Goal: Task Accomplishment & Management: Use online tool/utility

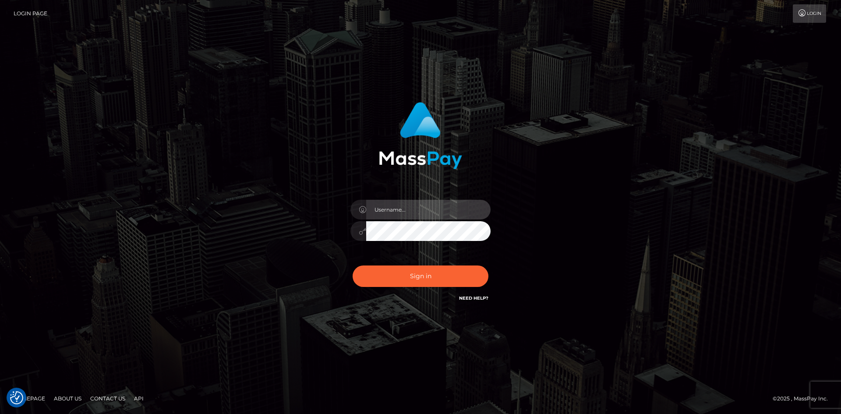
type input "alexstef"
click at [597, 59] on div "alexstef Sign in" at bounding box center [420, 207] width 841 height 354
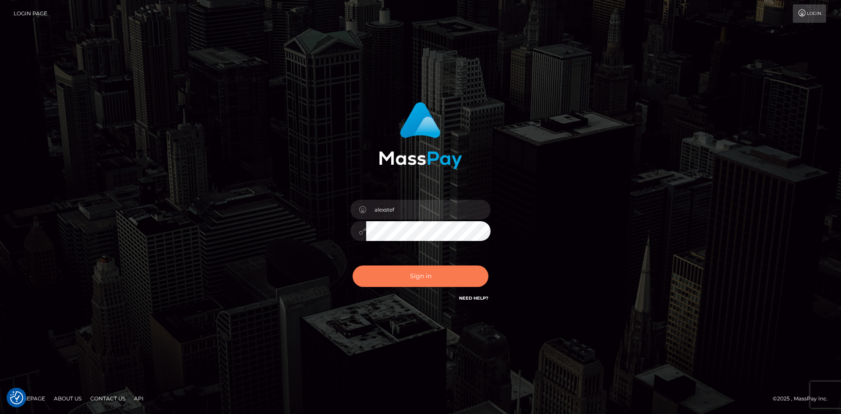
click at [433, 273] on button "Sign in" at bounding box center [421, 275] width 136 height 21
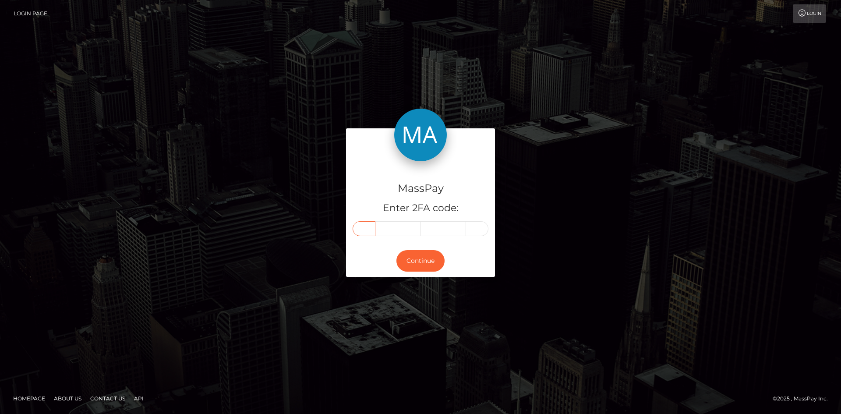
click at [363, 223] on input "text" at bounding box center [364, 228] width 23 height 15
type input "6"
type input "1"
type input "8"
type input "4"
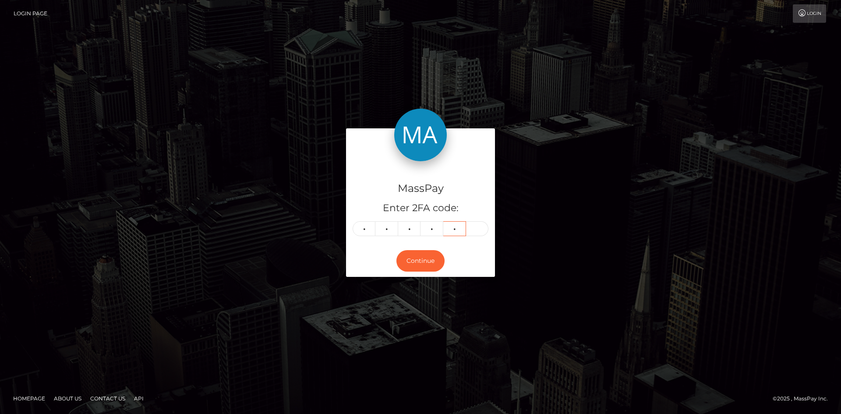
type input "1"
type input "7"
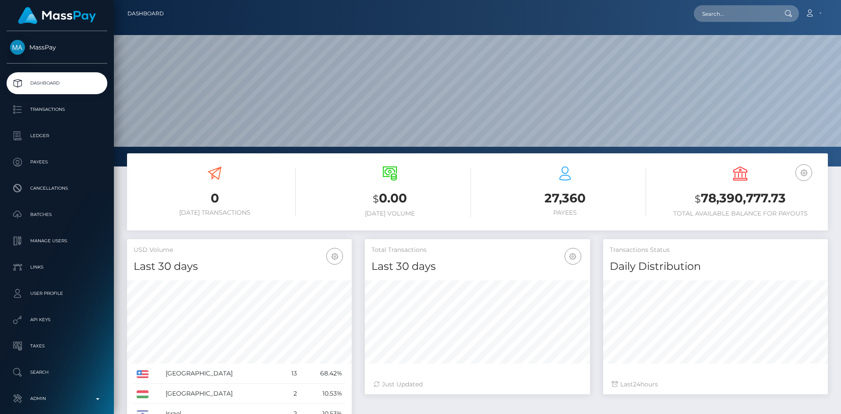
scroll to position [155, 225]
drag, startPoint x: 711, startPoint y: 14, endPoint x: 681, endPoint y: 12, distance: 30.8
click at [712, 14] on input "text" at bounding box center [735, 13] width 82 height 17
paste input "pout_fG3gNsegRvsbo"
click at [732, 11] on input "pout_fG3gNsegRvsbo" at bounding box center [735, 13] width 82 height 17
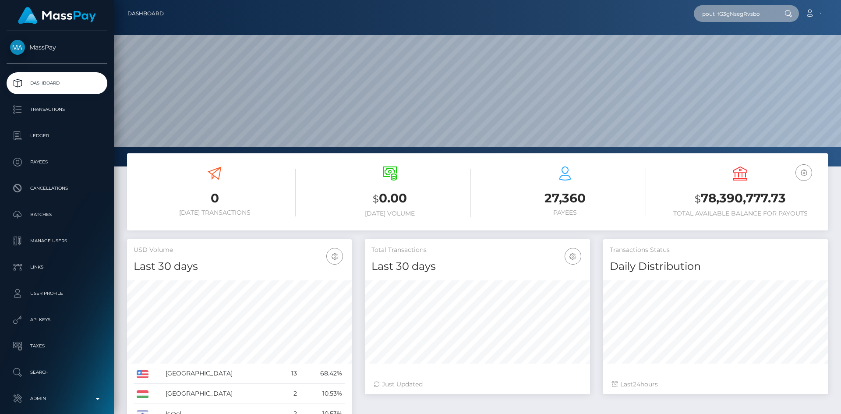
paste input "290e01c5-6832-11f0-a026-06178c1a380f"
type input "290e01c5-6832-11f0-a026-06178c1a380f"
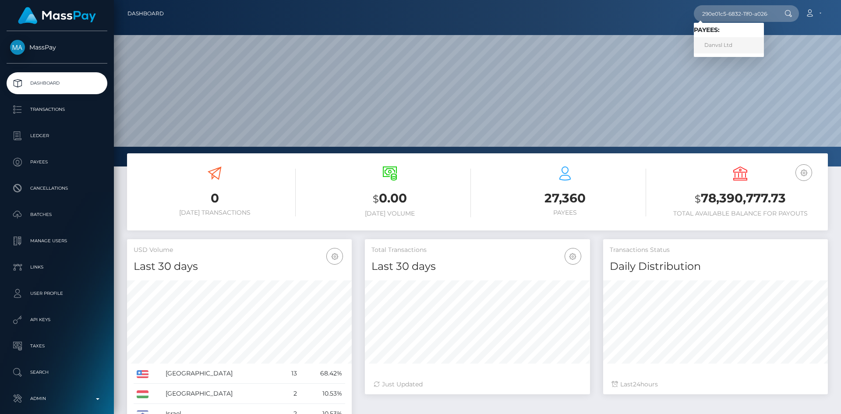
click at [721, 43] on link "Danvsl Ltd" at bounding box center [729, 45] width 70 height 16
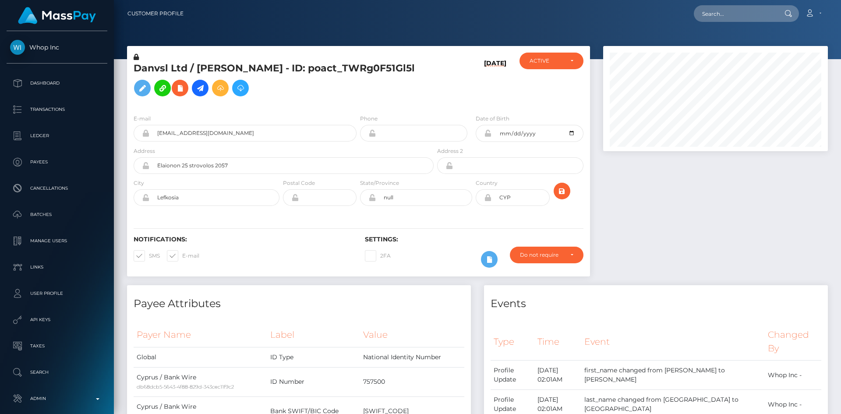
scroll to position [105, 225]
drag, startPoint x: 312, startPoint y: 69, endPoint x: 427, endPoint y: 67, distance: 114.8
click at [427, 67] on h5 "Danvsl Ltd / ISABELLE BITTON - ID: poact_TWRg0F51Gl5l" at bounding box center [281, 81] width 295 height 39
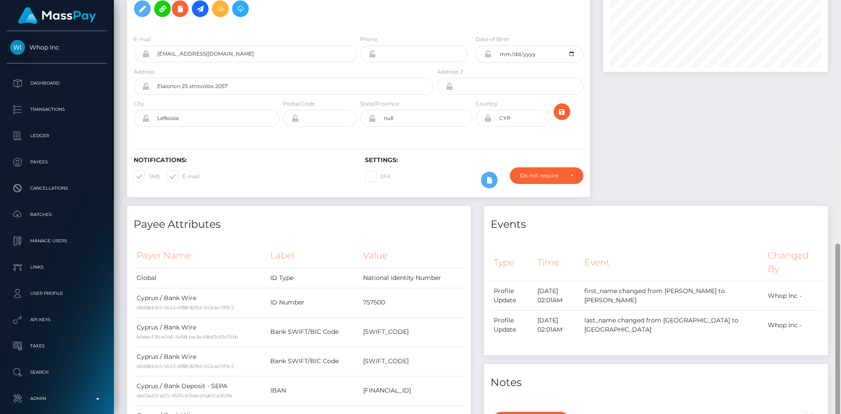
scroll to position [0, 0]
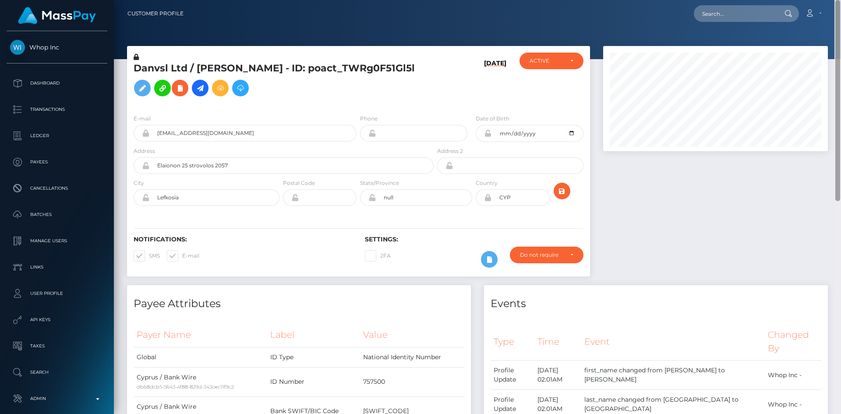
drag, startPoint x: 837, startPoint y: 102, endPoint x: 832, endPoint y: 47, distance: 55.0
click at [832, 47] on div "Customer Profile Loading... Loading..." at bounding box center [477, 207] width 727 height 414
click at [704, 203] on div at bounding box center [716, 165] width 238 height 239
drag, startPoint x: 717, startPoint y: 28, endPoint x: 717, endPoint y: 19, distance: 9.6
click at [717, 26] on div "Customer Profile Loading... Loading..." at bounding box center [477, 207] width 727 height 414
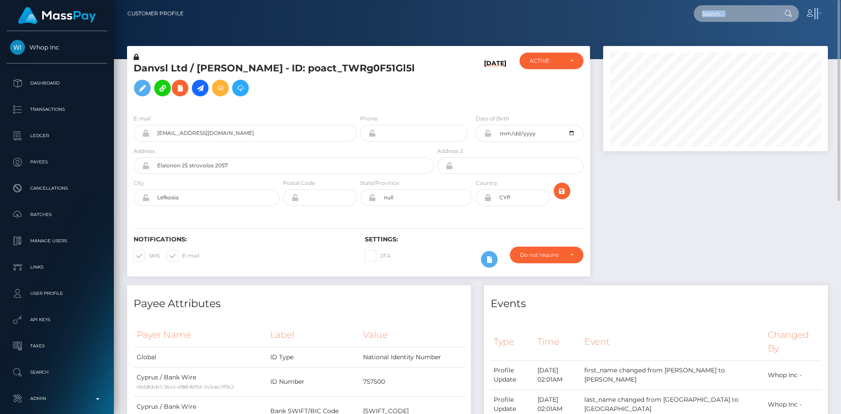
click at [718, 6] on input "text" at bounding box center [735, 13] width 82 height 17
paste input "290e01c5-6832-11f0-a026-06178c1a380f"
click at [738, 13] on input "290e01c5-6832-11f0-a026-06178c1a380f" at bounding box center [735, 13] width 82 height 17
paste input "wdrl_6vaz61eu5lote"
click at [353, 71] on h5 "Danvsl Ltd / ISABELLE BITTON - ID: poact_TWRg0F51Gl5l" at bounding box center [281, 81] width 295 height 39
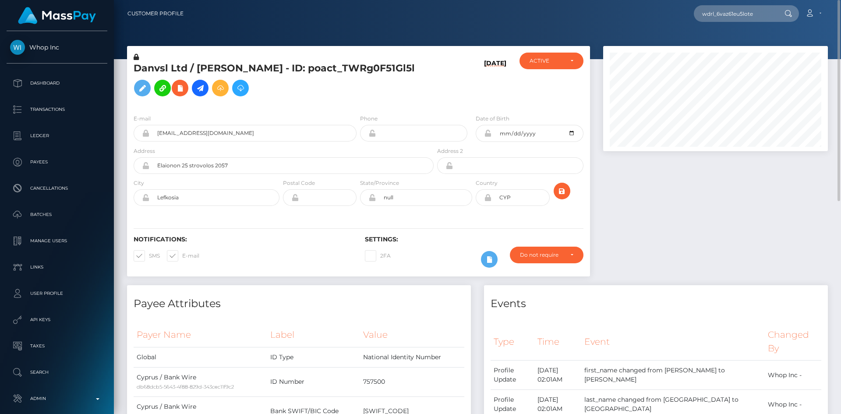
click at [353, 71] on h5 "Danvsl Ltd / ISABELLE BITTON - ID: poact_TWRg0F51Gl5l" at bounding box center [281, 81] width 295 height 39
copy h5 "Danvsl Ltd / ISABELLE BITTON - ID: poact_TWRg0F51Gl5l"
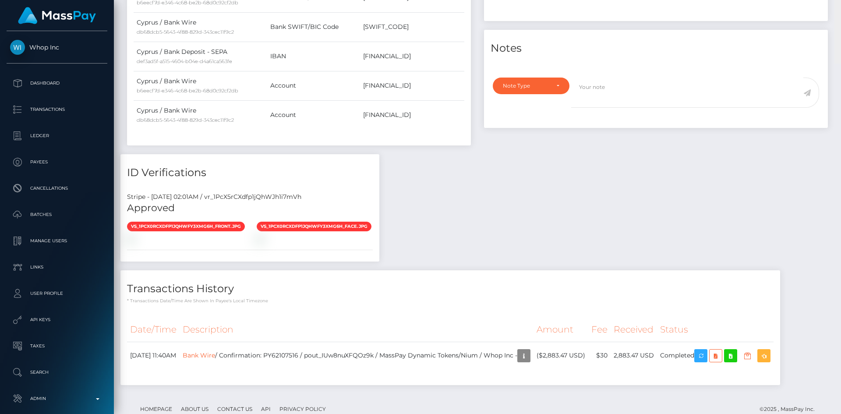
scroll to position [437, 0]
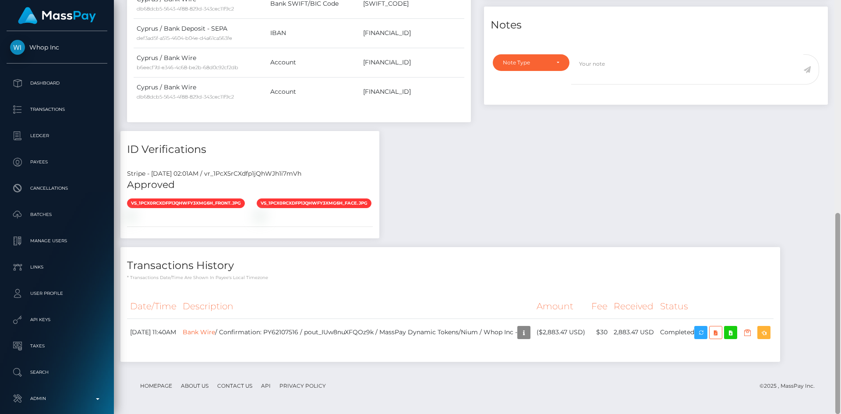
drag, startPoint x: 834, startPoint y: 122, endPoint x: 841, endPoint y: 388, distance: 265.9
click at [841, 388] on div at bounding box center [837, 207] width 7 height 414
drag, startPoint x: 328, startPoint y: 332, endPoint x: 399, endPoint y: 330, distance: 71.0
click at [399, 330] on td "Bank Wire / Confirmation: PY62107516 / pout_IUw8nuXFQOz9k / MassPay Dynamic Tok…" at bounding box center [357, 332] width 354 height 28
copy td "pout_IUw8nuXFQOz9k"
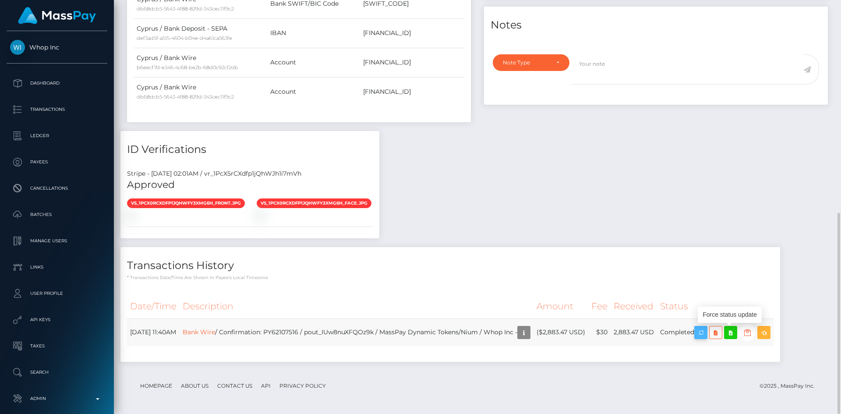
scroll to position [105, 225]
click at [706, 329] on icon "button" at bounding box center [701, 332] width 11 height 11
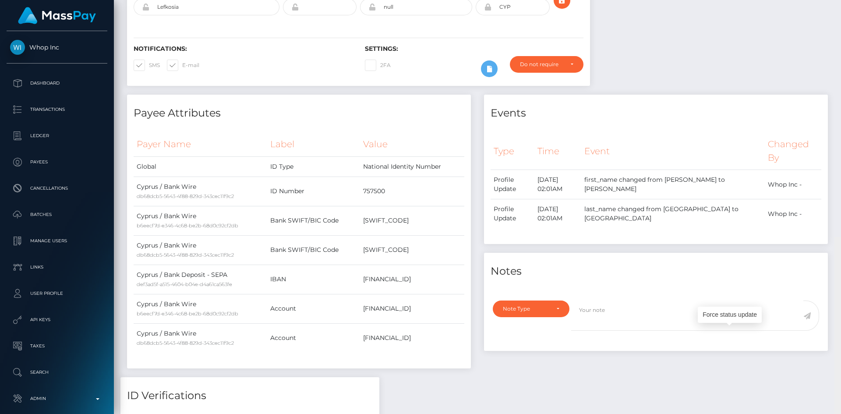
scroll to position [0, 0]
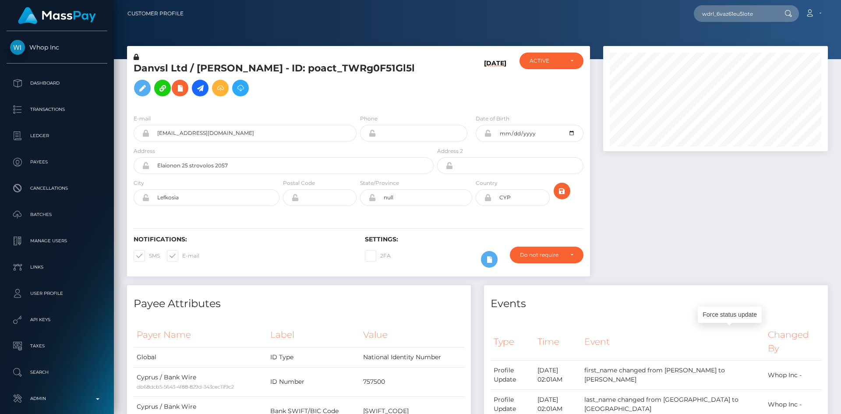
drag, startPoint x: 837, startPoint y: 243, endPoint x: 839, endPoint y: -9, distance: 251.4
click at [839, 0] on html "Whop Inc Dashboard Transactions Ledger Payees Cancellations Links" at bounding box center [420, 207] width 841 height 414
click at [738, 10] on input "wdrl_6vaz61eu5lote" at bounding box center [735, 13] width 82 height 17
paste input "wdrl_70EpDfkJKExKS"
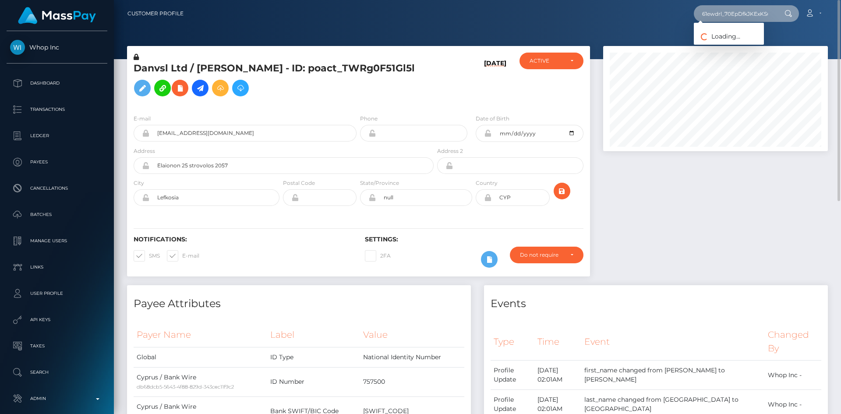
paste input "70EpDfkJKExKS"
type input "wdrl_70EpDfkJKExKS"
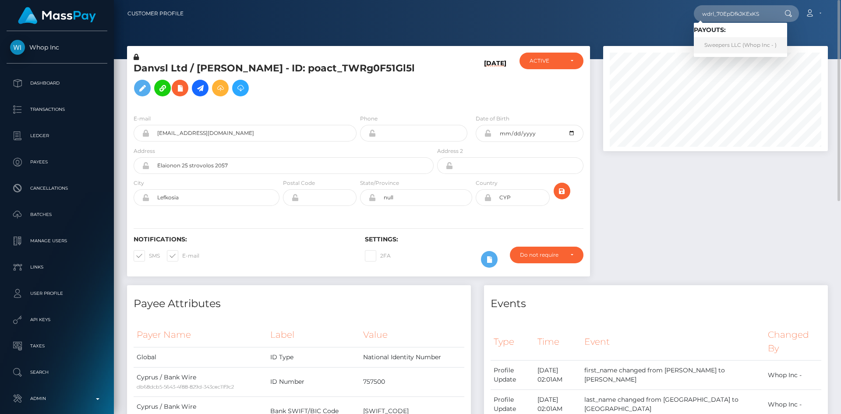
click at [730, 46] on link "Sweepers LLC (Whop Inc - )" at bounding box center [740, 45] width 93 height 16
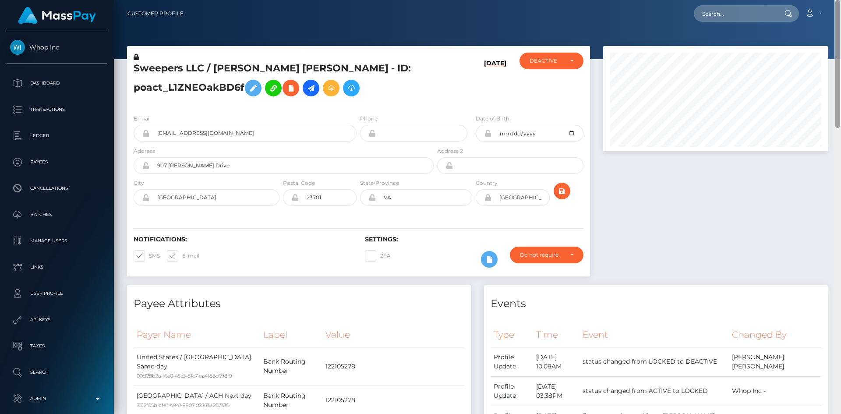
drag, startPoint x: 838, startPoint y: 69, endPoint x: 773, endPoint y: 3, distance: 93.2
click at [840, 0] on html "Whop Inc Dashboard Transactions Ledger Payees Cancellations Links" at bounding box center [420, 207] width 841 height 414
click at [561, 197] on button "submit" at bounding box center [562, 191] width 17 height 17
click at [718, 9] on input "text" at bounding box center [735, 13] width 82 height 17
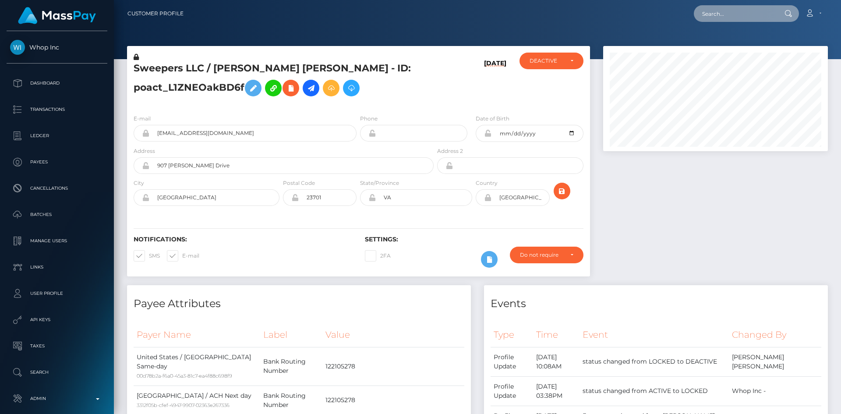
paste input "poact_QuITDeUEg1Op"
type input "poact_QuITDeUEg1Op"
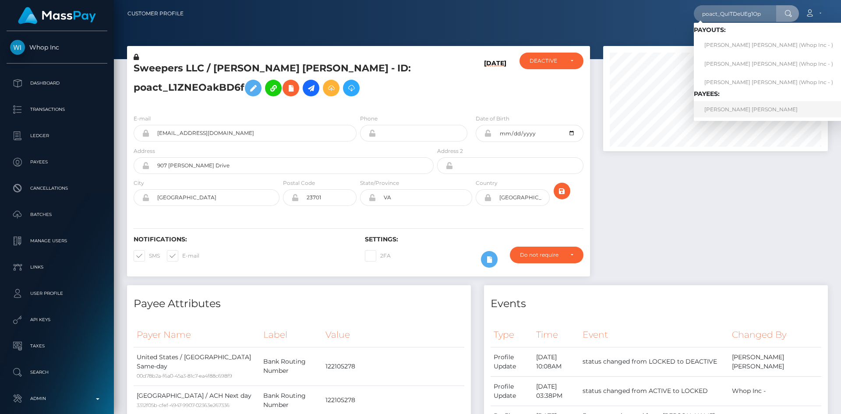
click at [742, 107] on link "WINSTON DAVID VERA GARCIA" at bounding box center [769, 109] width 150 height 16
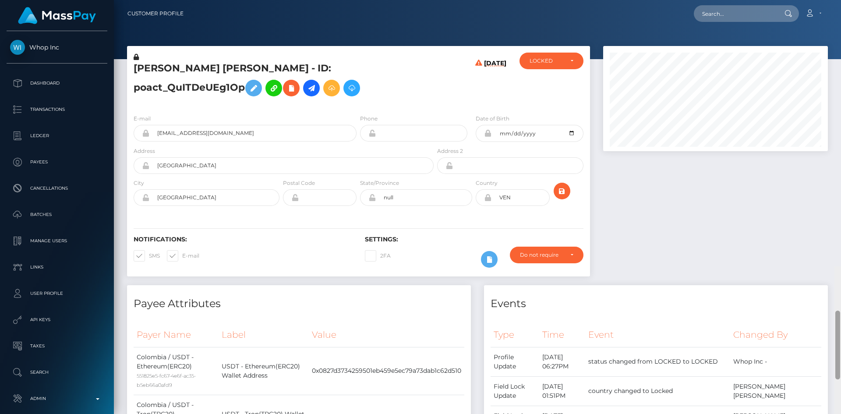
drag, startPoint x: 839, startPoint y: 82, endPoint x: 841, endPoint y: -13, distance: 95.1
click at [834, 0] on html "Whop Inc Dashboard Transactions Ledger Payees Cancellations Links" at bounding box center [420, 207] width 841 height 414
drag, startPoint x: 712, startPoint y: 17, endPoint x: 685, endPoint y: 23, distance: 27.4
click at [712, 17] on input "text" at bounding box center [735, 13] width 82 height 17
paste input "pout_8Kc5gWpa6zLWQ"
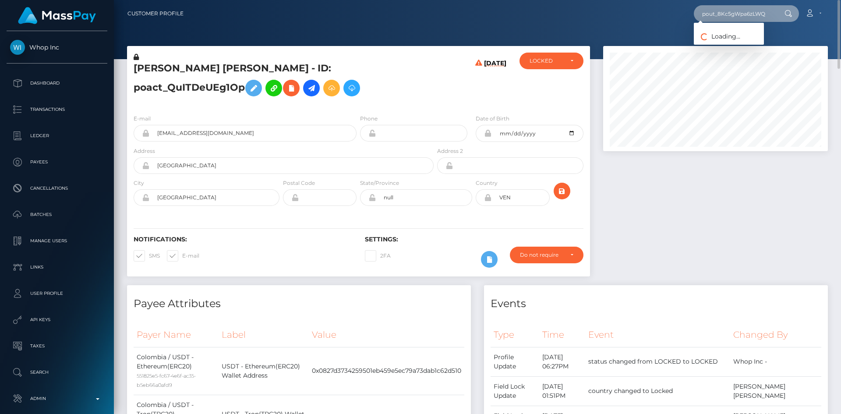
type input "pout_8Kc5gWpa6zLWQ"
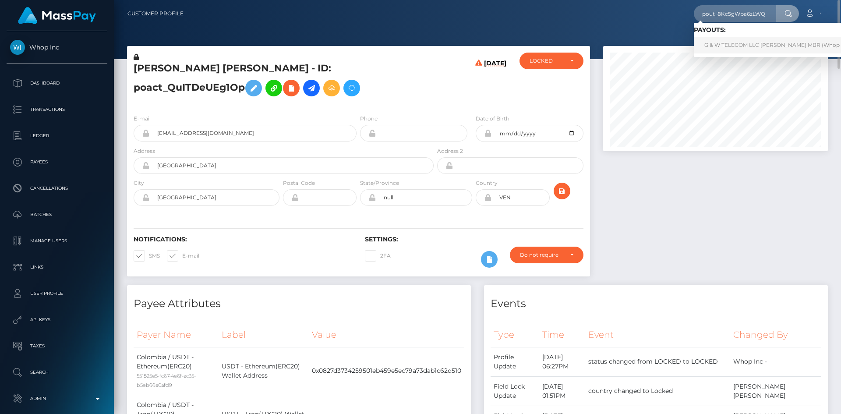
click at [729, 44] on link "G & W TELECOM LLC ALVIN GRANT MBR (Whop Inc - )" at bounding box center [780, 45] width 173 height 16
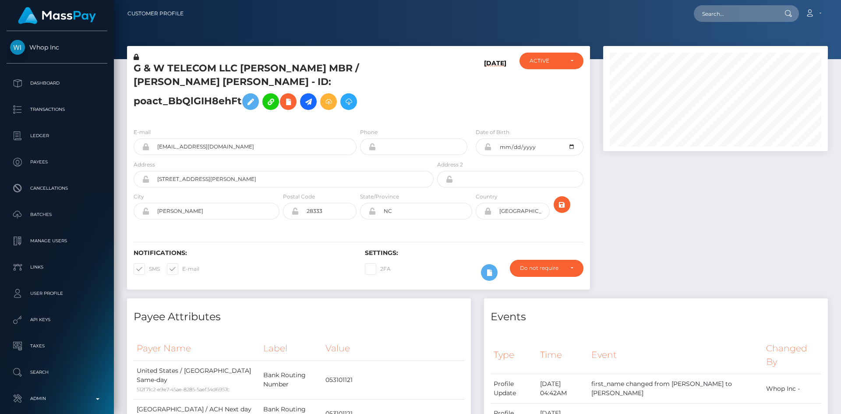
scroll to position [105, 225]
click at [751, 20] on input "text" at bounding box center [735, 13] width 82 height 17
paste input "pout_MTVZ0vX5y0YXM"
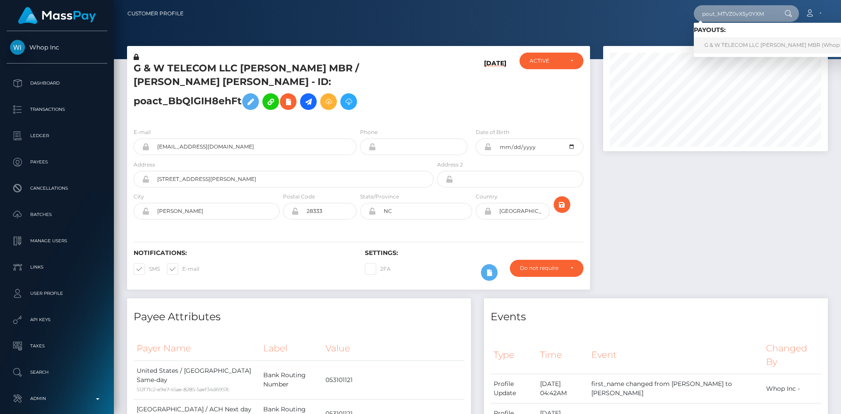
type input "pout_MTVZ0vX5y0YXM"
click at [740, 43] on link "G & W TELECOM LLC ALVIN GRANT MBR (Whop Inc - )" at bounding box center [780, 45] width 173 height 16
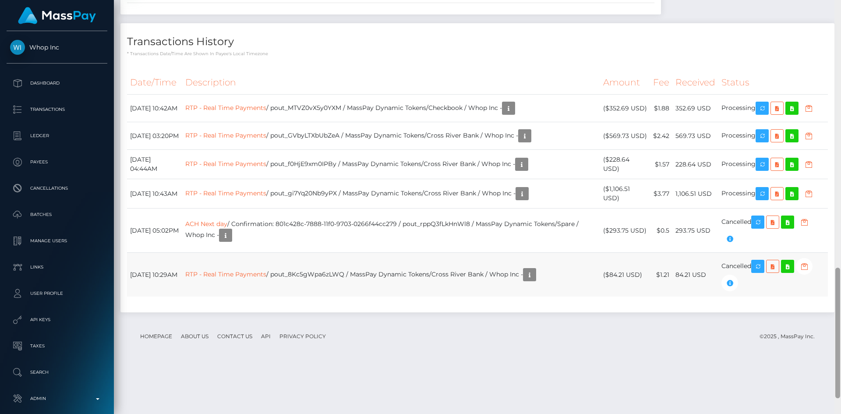
scroll to position [897, 0]
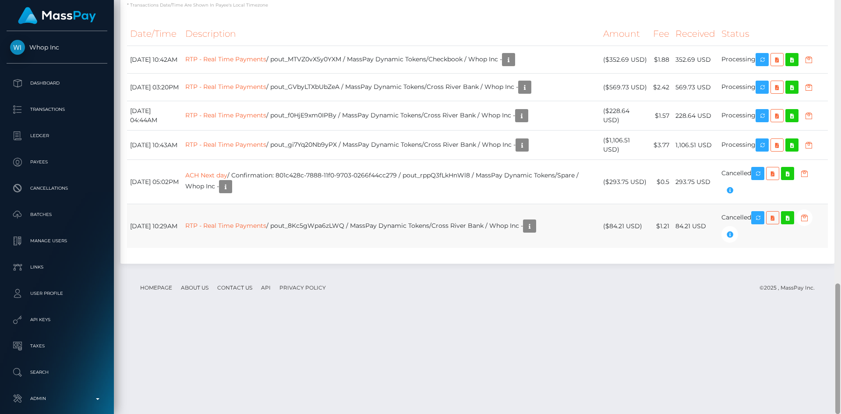
drag, startPoint x: 837, startPoint y: 35, endPoint x: 818, endPoint y: 340, distance: 305.0
click at [818, 340] on div "Customer Profile Loading... Loading..." at bounding box center [477, 207] width 727 height 414
drag, startPoint x: 258, startPoint y: 282, endPoint x: 251, endPoint y: 283, distance: 6.1
click at [257, 204] on td "ACH Next day / Confirmation: 801c428c-7888-11f0-9703-0266f44cc279 / pout_rppQ3f…" at bounding box center [390, 182] width 417 height 44
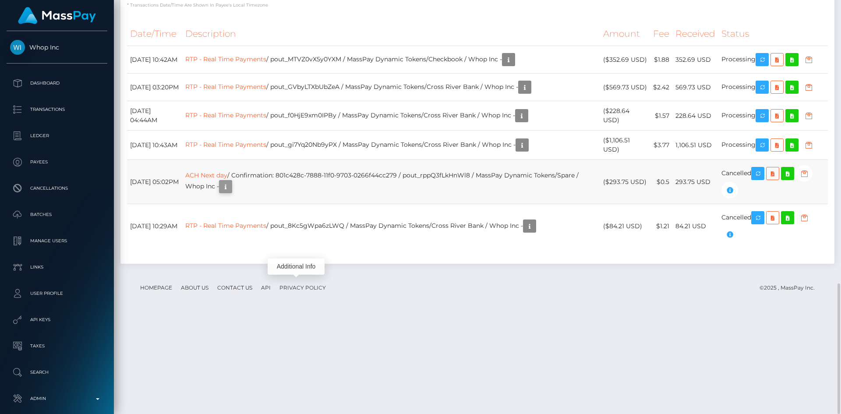
click at [231, 192] on icon "button" at bounding box center [225, 186] width 11 height 11
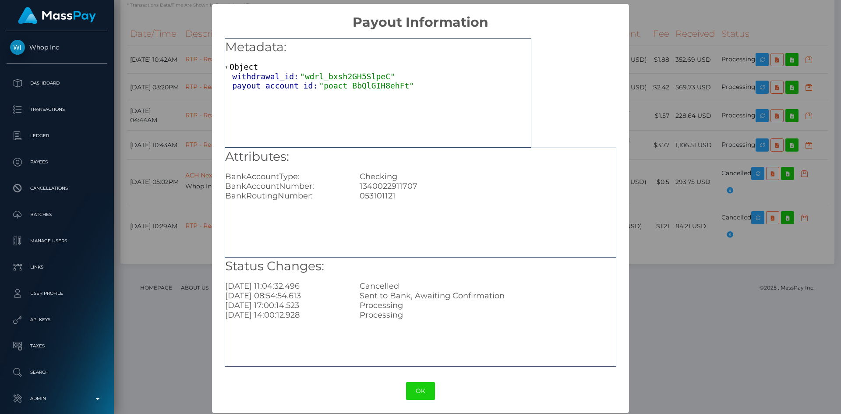
click at [643, 241] on div "× Payout Information Metadata: Object withdrawal_id: "wdrl_bxsh2GH5SlpeC" payou…" at bounding box center [420, 207] width 841 height 414
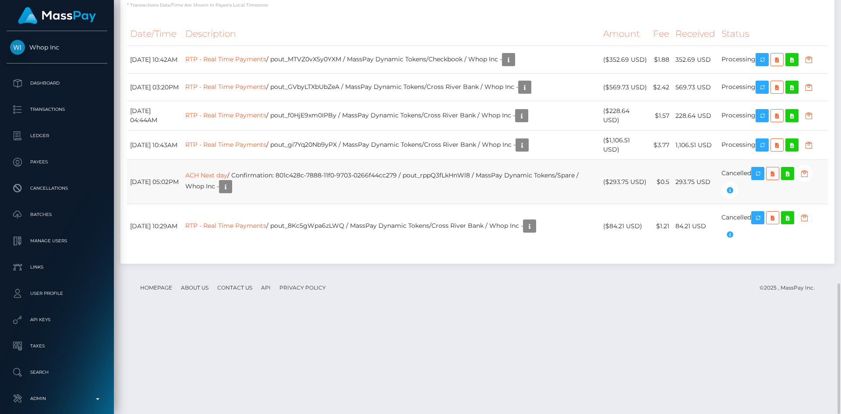
click at [400, 204] on td "ACH Next day / Confirmation: 801c428c-7888-11f0-9703-0266f44cc279 / pout_rppQ3f…" at bounding box center [390, 182] width 417 height 44
drag, startPoint x: 420, startPoint y: 271, endPoint x: 300, endPoint y: 275, distance: 120.1
click at [300, 204] on td "ACH Next day / Confirmation: 801c428c-7888-11f0-9703-0266f44cc279 / pout_rppQ3f…" at bounding box center [390, 182] width 417 height 44
copy td "801c428c-7888-11f0-9703-0266f44cc279"
click at [227, 179] on link "ACH Next day" at bounding box center [206, 175] width 42 height 8
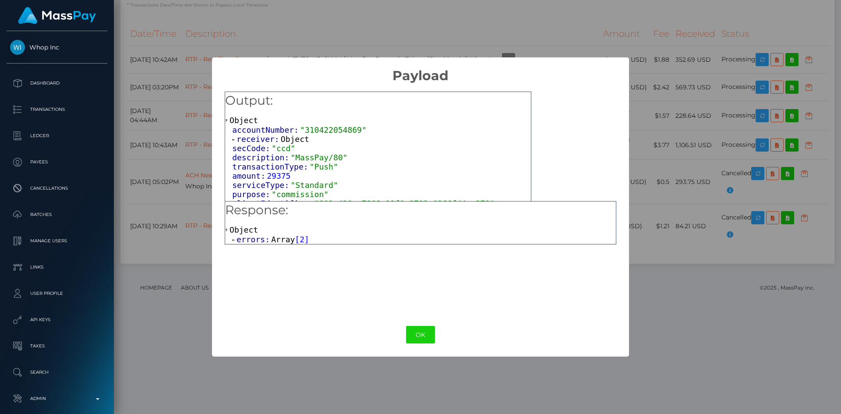
click at [259, 239] on span "errors:" at bounding box center [254, 239] width 35 height 9
click at [271, 258] on span "Object" at bounding box center [268, 258] width 28 height 9
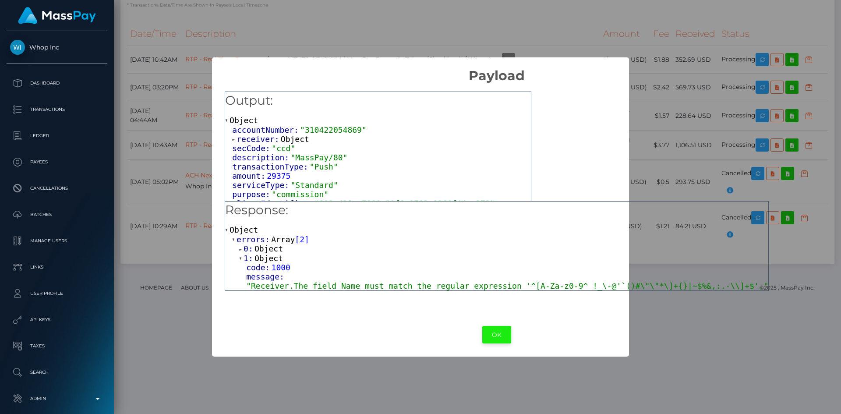
click at [482, 336] on button "OK" at bounding box center [496, 335] width 29 height 18
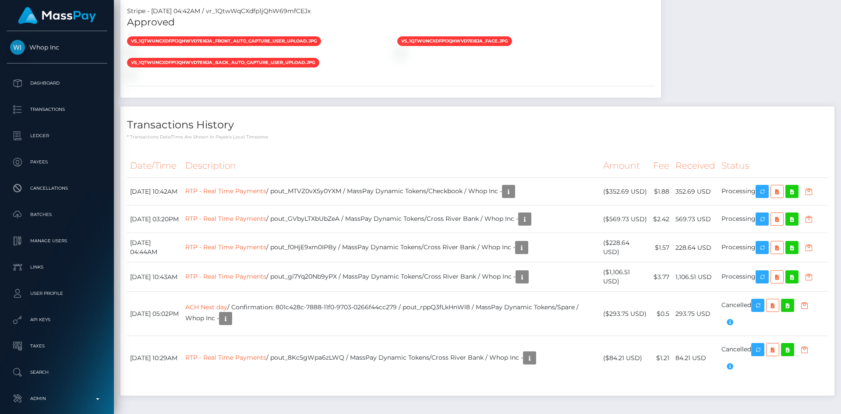
scroll to position [897, 0]
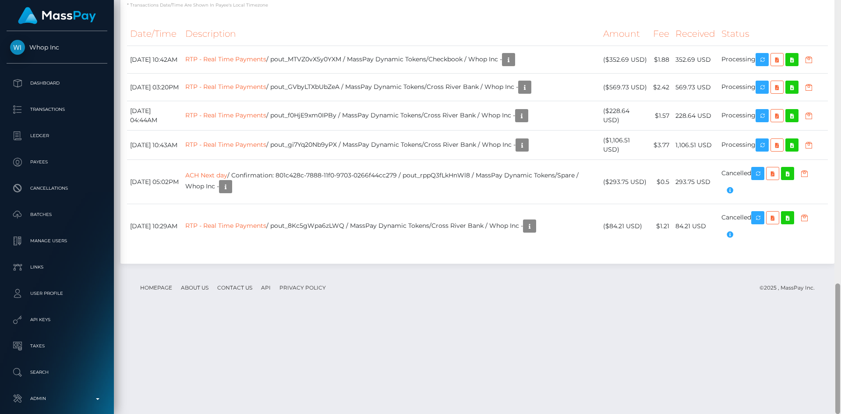
drag, startPoint x: 837, startPoint y: 293, endPoint x: 838, endPoint y: 378, distance: 85.4
click at [834, 378] on div at bounding box center [837, 207] width 7 height 414
click at [227, 179] on link "ACH Next day" at bounding box center [206, 175] width 42 height 8
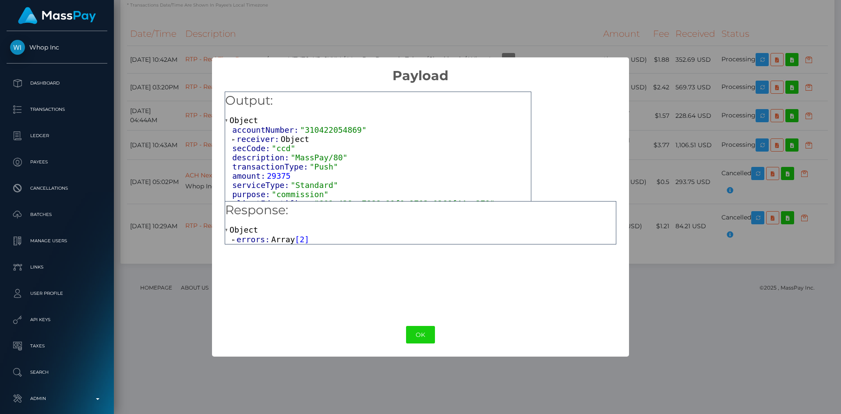
click at [275, 241] on span "Array" at bounding box center [283, 239] width 24 height 9
click at [268, 257] on span "Object" at bounding box center [268, 258] width 28 height 9
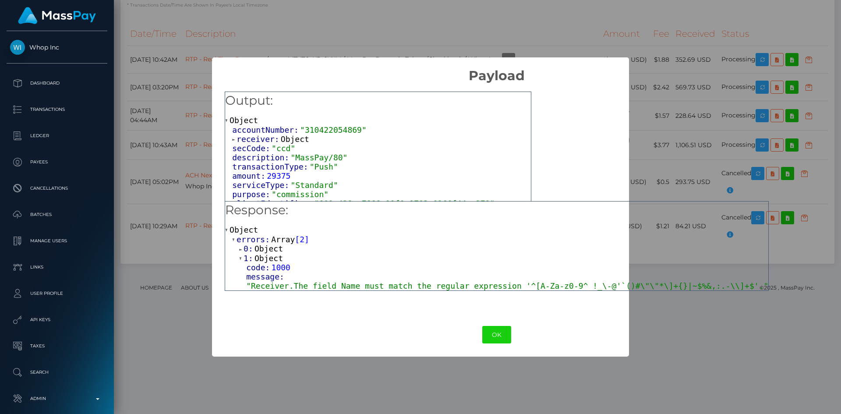
click at [269, 251] on span "Object" at bounding box center [268, 248] width 28 height 9
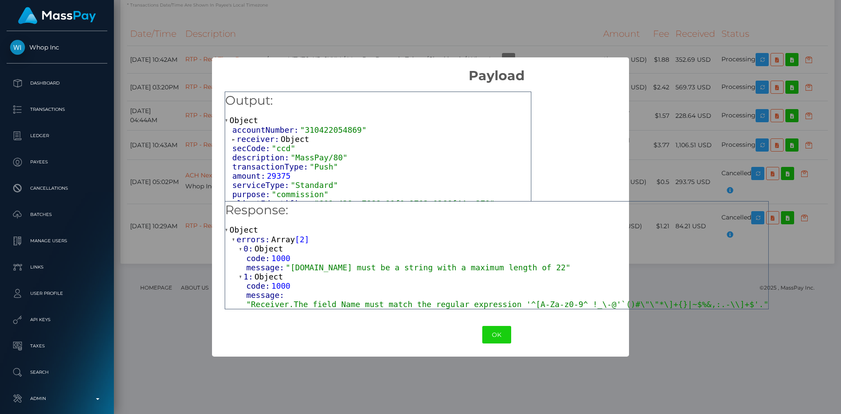
scroll to position [0, 0]
click at [460, 270] on span ""Receiver.Name must be a string with a maximum length of 22"" at bounding box center [428, 267] width 285 height 9
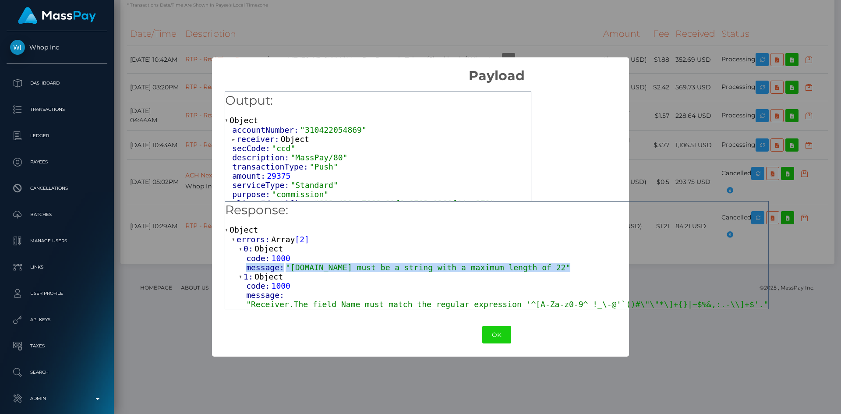
click at [460, 270] on span ""Receiver.Name must be a string with a maximum length of 22"" at bounding box center [428, 267] width 285 height 9
copy div "message: "Receiver.Name must be a string with a maximum length of 22""
click at [449, 268] on span ""Receiver.Name must be a string with a maximum length of 22"" at bounding box center [428, 267] width 285 height 9
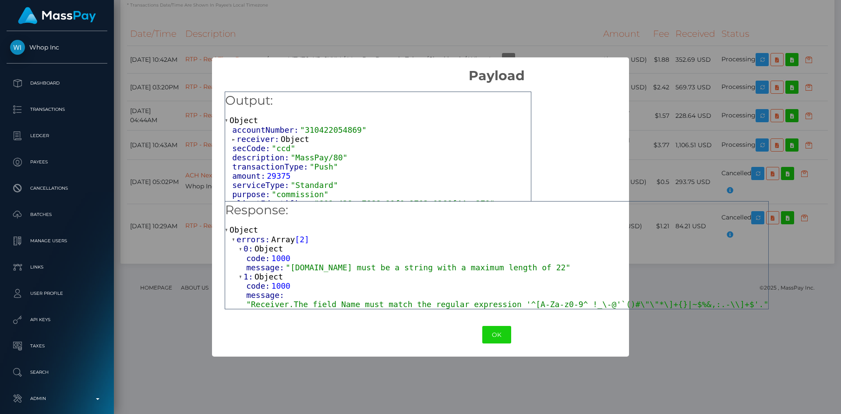
click at [175, 208] on div "× Payload Output: Object accountNumber: "310422054869" receiver: Object secCode…" at bounding box center [420, 207] width 841 height 414
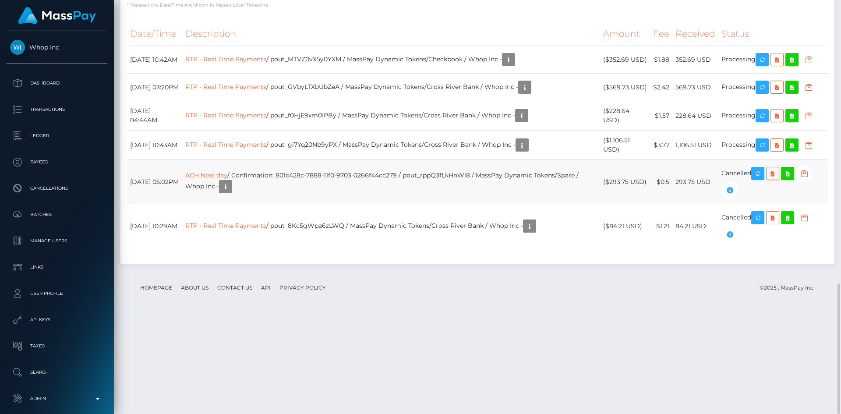
click at [318, 204] on td "ACH Next day / Confirmation: 801c428c-7888-11f0-9703-0266f44cc279 / pout_rppQ3f…" at bounding box center [390, 182] width 417 height 44
copy td "ACH Next day / Confirmation: 801c428c-7888-11f0-9703-0266f44cc279 / pout_rppQ3f…"
click at [227, 179] on link "ACH Next day" at bounding box center [206, 175] width 42 height 8
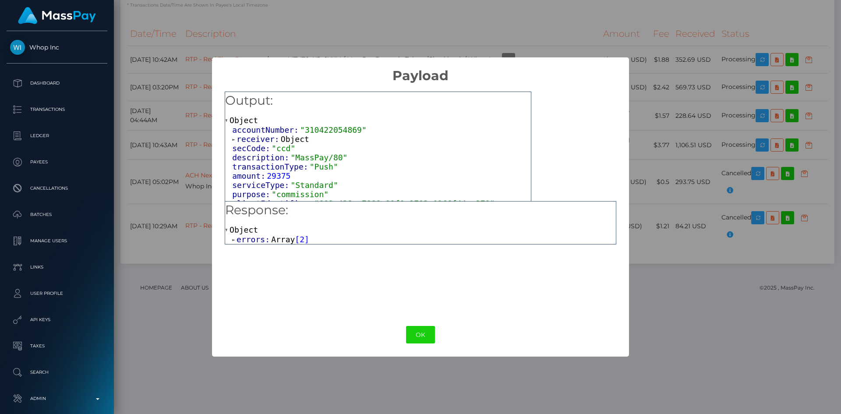
click at [268, 234] on div "Object errors: Array [ 2 ]" at bounding box center [420, 234] width 391 height 19
click at [276, 242] on span "Array" at bounding box center [283, 239] width 24 height 9
click at [269, 259] on span "Object" at bounding box center [268, 258] width 28 height 9
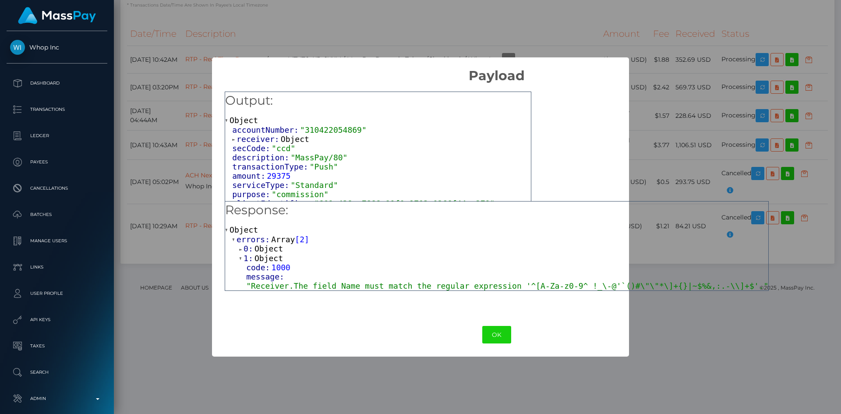
click at [301, 283] on span ""Receiver.The field Name must match the regular expression '^[A-Za-z0-9^ !_\-@'…" at bounding box center [507, 285] width 522 height 9
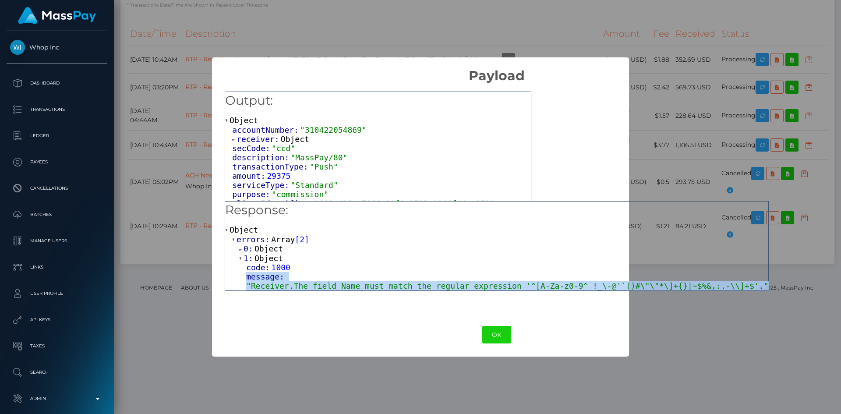
click at [301, 283] on span ""Receiver.The field Name must match the regular expression '^[A-Za-z0-9^ !_\-@'…" at bounding box center [507, 285] width 522 height 9
copy div "message: "Receiver.The field Name must match the regular expression '^[A-Za-z0-…"
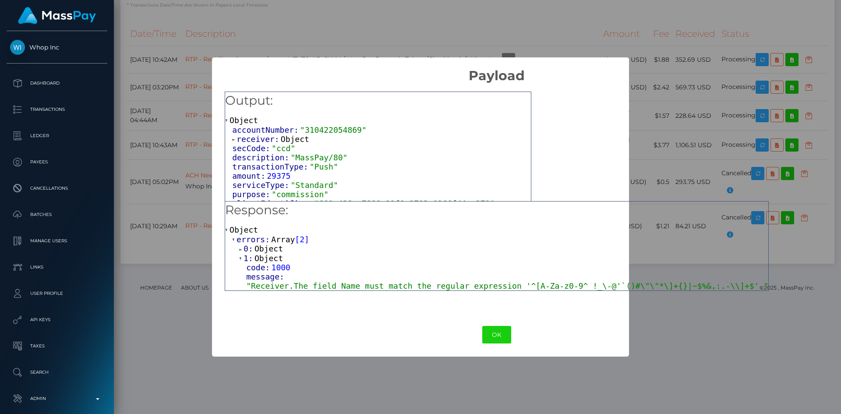
click at [721, 60] on h2 "Payload" at bounding box center [496, 70] width 569 height 26
click at [634, 74] on h2 "Payload" at bounding box center [496, 70] width 569 height 26
click at [482, 336] on button "OK" at bounding box center [496, 335] width 29 height 18
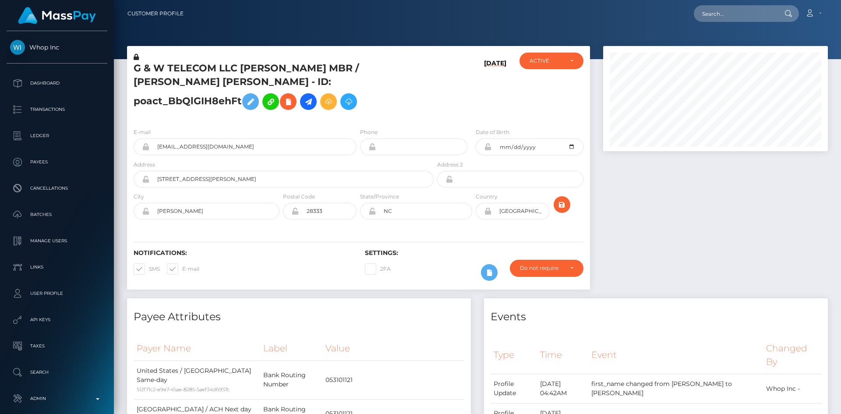
drag, startPoint x: 840, startPoint y: 304, endPoint x: 840, endPoint y: -18, distance: 322.8
click at [834, 0] on html "Whop Inc Dashboard Transactions Ledger Payees Cancellations Links" at bounding box center [420, 207] width 841 height 414
click at [730, 11] on input "text" at bounding box center [735, 13] width 82 height 17
paste input "123604"
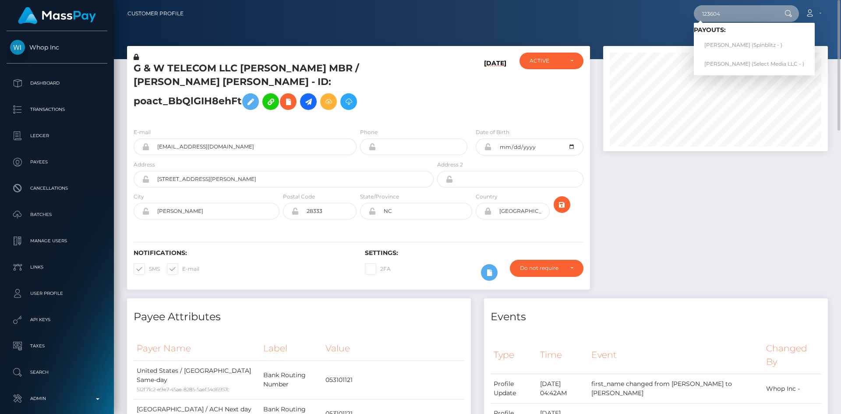
click at [725, 13] on input "123604" at bounding box center [735, 13] width 82 height 17
paste input "pout_xVTNfIt9WnQ48"
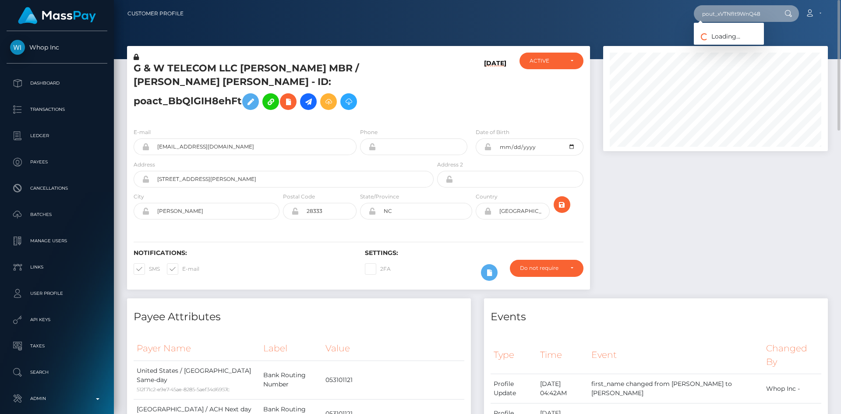
type input "pout_xVTNfIt9WnQ48"
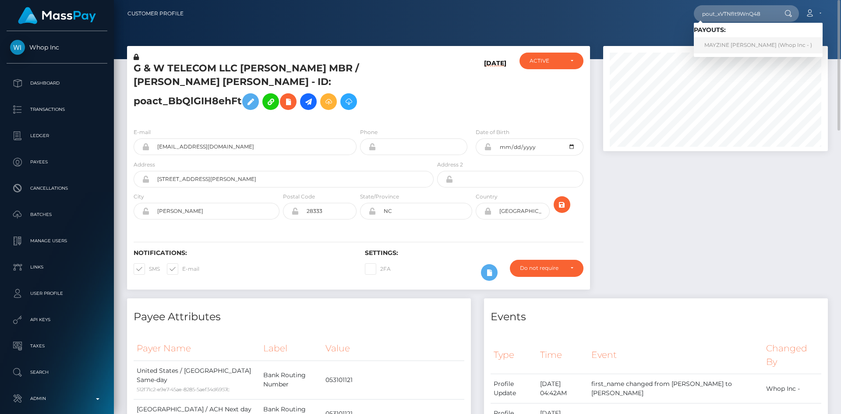
click at [736, 47] on link "MAYZINE ALETHEA AYALA (Whop Inc - )" at bounding box center [758, 45] width 129 height 16
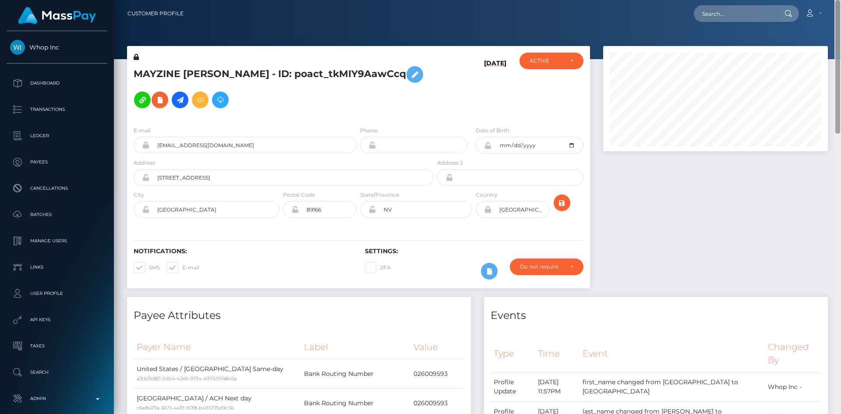
drag, startPoint x: 837, startPoint y: 68, endPoint x: 707, endPoint y: 17, distance: 140.0
click at [839, 0] on html "Whop Inc Dashboard Transactions Ledger Payees Cancellations Links" at bounding box center [420, 207] width 841 height 414
click at [713, 18] on input "text" at bounding box center [735, 13] width 82 height 17
paste input "358cb5e9-f4c5-4831-bac0-e3e9981ce3c5"
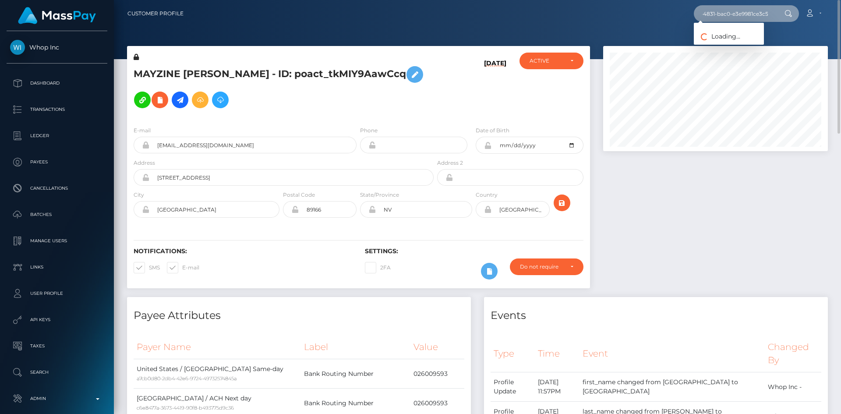
type input "358cb5e9-f4c5-4831-bac0-e3e9981ce3c5"
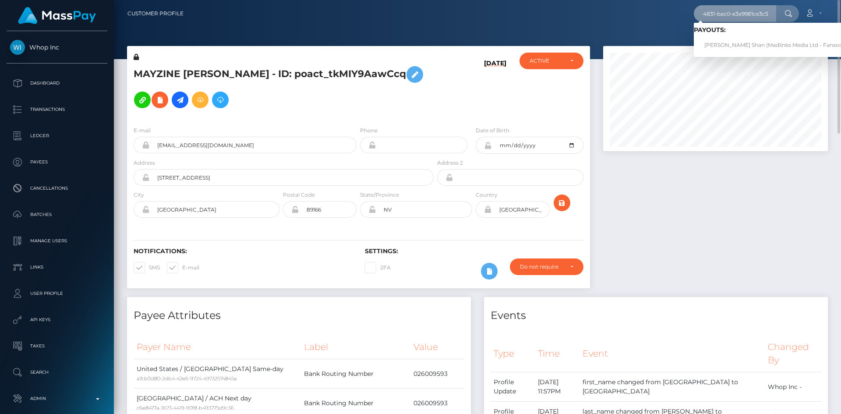
scroll to position [0, 0]
click at [749, 47] on link "CHUI Hoi Shan (Madlinks Media Ltd - Fansocial)" at bounding box center [777, 45] width 166 height 16
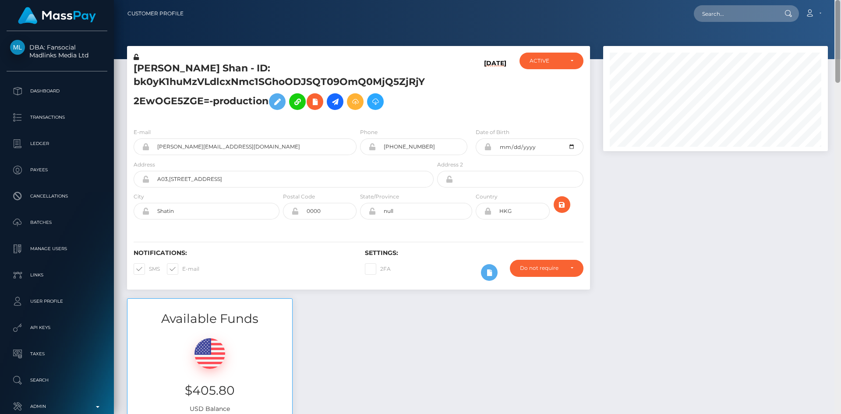
drag, startPoint x: 839, startPoint y: 39, endPoint x: 841, endPoint y: -31, distance: 69.7
click at [841, 0] on html "DBA: Fansocial Madlinks Media Ltd Dashboard Transactions Ledger Links" at bounding box center [420, 207] width 841 height 414
click at [737, 18] on input "text" at bounding box center [735, 13] width 82 height 17
paste input "f370f095-682a-11f0-a026-06178c1a380f"
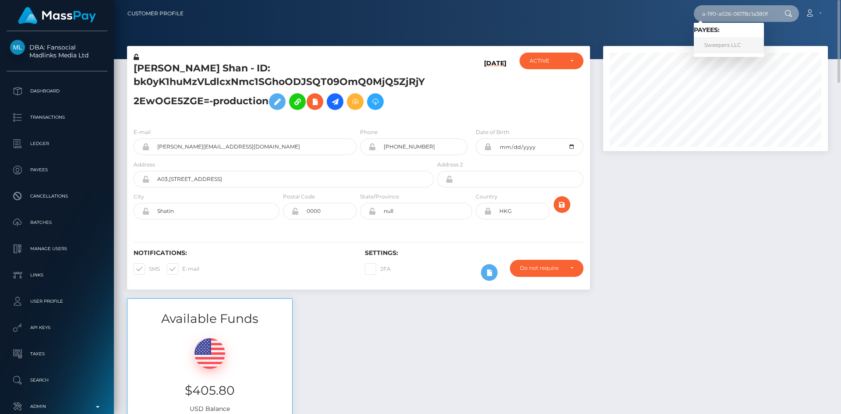
type input "f370f095-682a-11f0-a026-06178c1a380f"
click at [721, 48] on link "Sweepers LLC" at bounding box center [729, 45] width 70 height 16
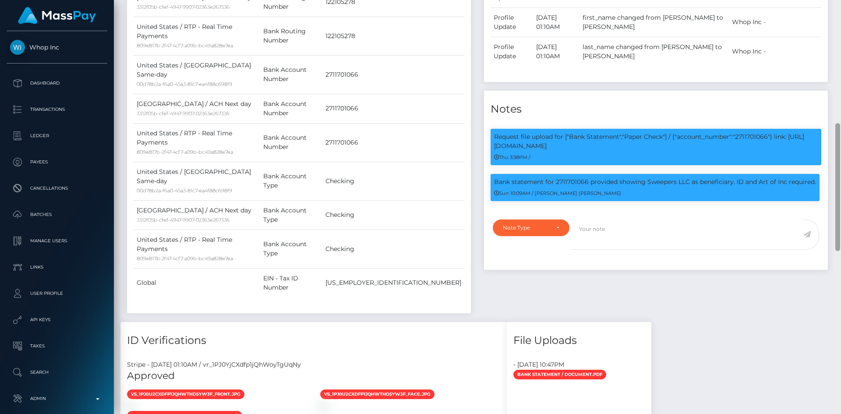
scroll to position [399, 0]
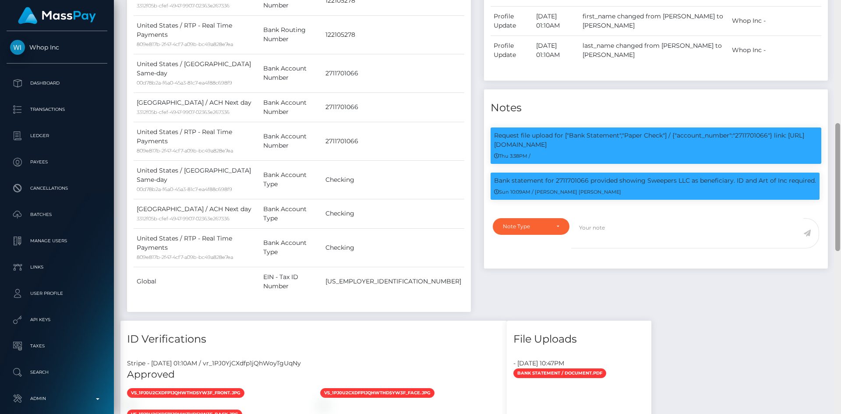
drag, startPoint x: 837, startPoint y: 65, endPoint x: 830, endPoint y: 173, distance: 108.0
click at [830, 173] on div "Customer Profile Loading... Loading..." at bounding box center [477, 207] width 727 height 414
drag, startPoint x: 736, startPoint y: 180, endPoint x: 812, endPoint y: 177, distance: 76.3
click at [812, 177] on p "Bank statement for 2711701066 provided showing Sweepers LLC as beneficiary. ID …" at bounding box center [655, 180] width 322 height 9
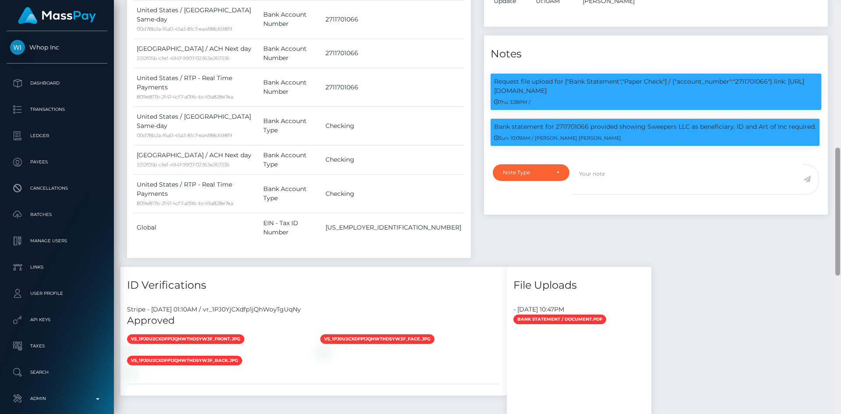
scroll to position [460, 0]
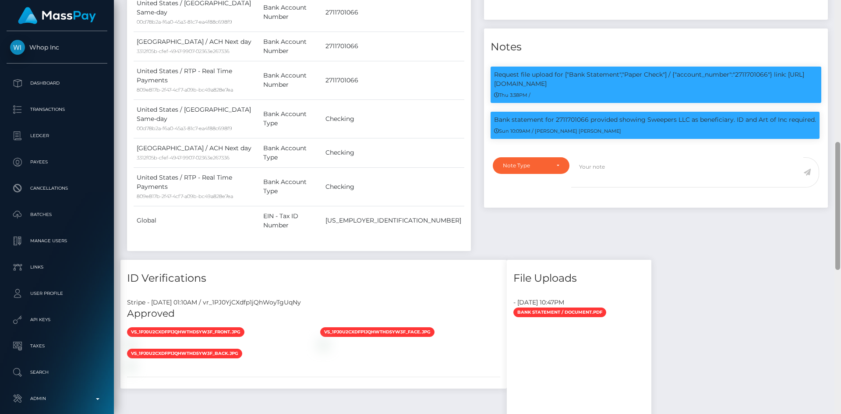
drag, startPoint x: 837, startPoint y: 175, endPoint x: 836, endPoint y: 189, distance: 13.6
click at [836, 189] on div at bounding box center [837, 206] width 5 height 128
copy p "ID and Art of Inc required"
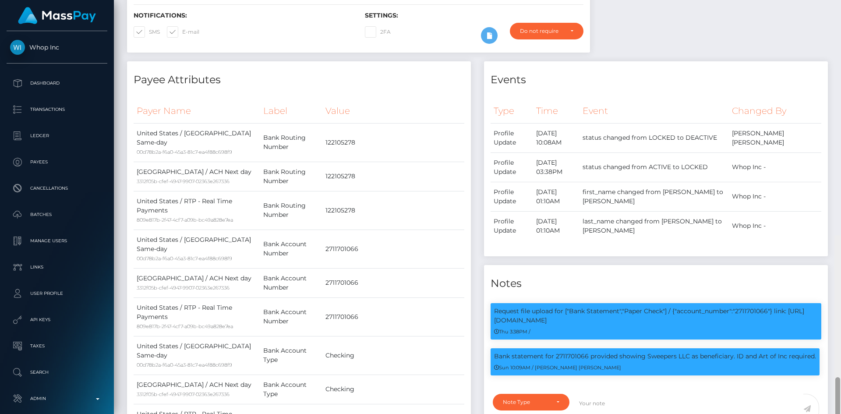
scroll to position [0, 0]
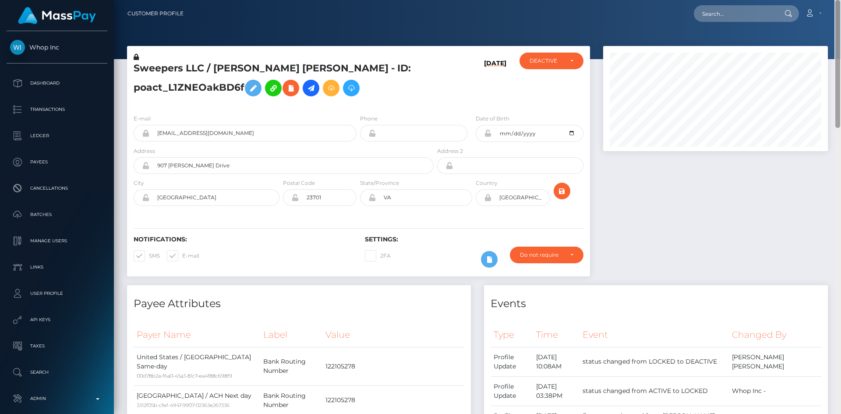
drag, startPoint x: 837, startPoint y: 172, endPoint x: 841, endPoint y: -8, distance: 180.0
click at [841, 0] on html "Whop Inc Dashboard Transactions Ledger Payees Cancellations Links" at bounding box center [420, 207] width 841 height 414
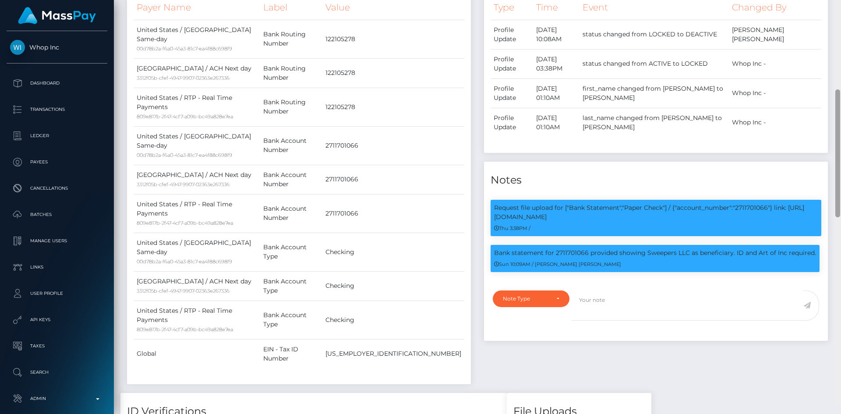
scroll to position [337, 0]
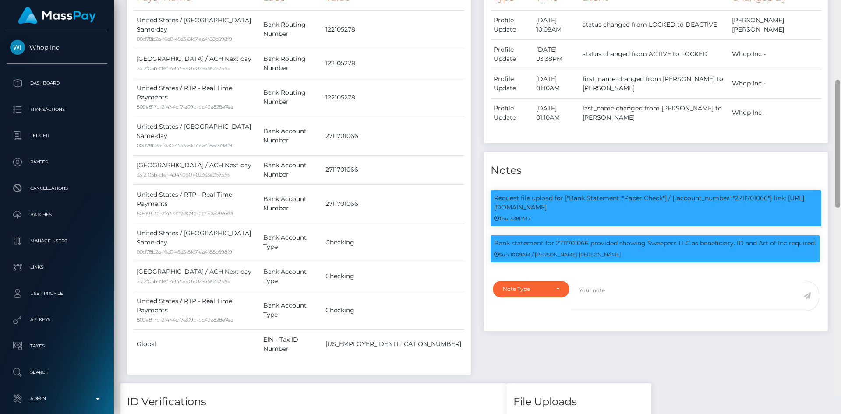
drag, startPoint x: 840, startPoint y: 126, endPoint x: 836, endPoint y: 196, distance: 70.6
click at [837, 196] on div at bounding box center [837, 144] width 5 height 128
drag, startPoint x: 647, startPoint y: 243, endPoint x: 690, endPoint y: 242, distance: 42.9
click at [690, 242] on p "Bank statement for 2711701066 provided showing Sweepers LLC as beneficiary. ID …" at bounding box center [655, 243] width 322 height 9
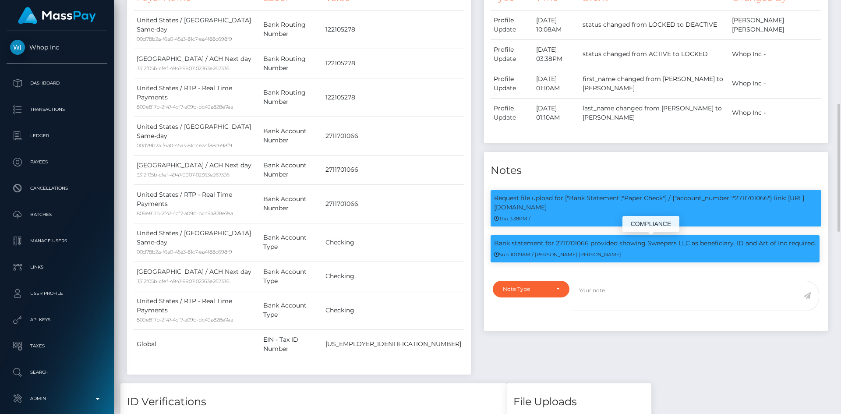
copy p "Sweepers LLC"
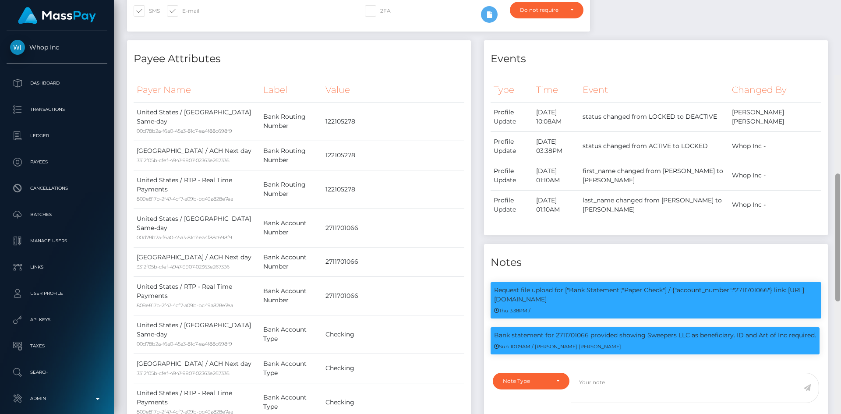
scroll to position [0, 0]
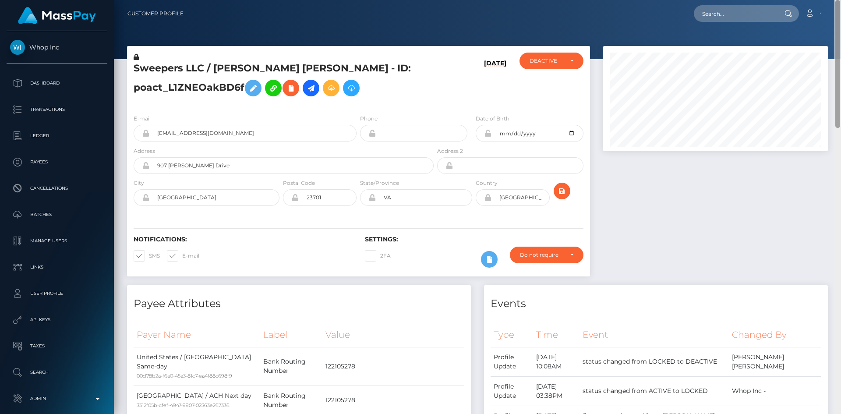
drag, startPoint x: 837, startPoint y: 205, endPoint x: 840, endPoint y: 53, distance: 152.9
click at [841, 53] on div at bounding box center [837, 207] width 7 height 414
drag, startPoint x: 837, startPoint y: 108, endPoint x: 824, endPoint y: 24, distance: 85.5
click at [824, 24] on div "Customer Profile Loading... Loading..." at bounding box center [477, 207] width 727 height 414
click at [722, 20] on input "text" at bounding box center [735, 13] width 82 height 17
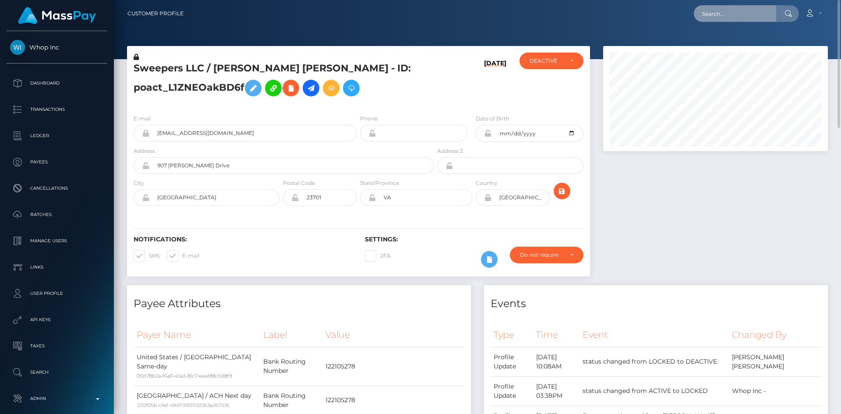
paste input "358cb5e9-f4c5-4831-bac0-e3e9981ce3c5"
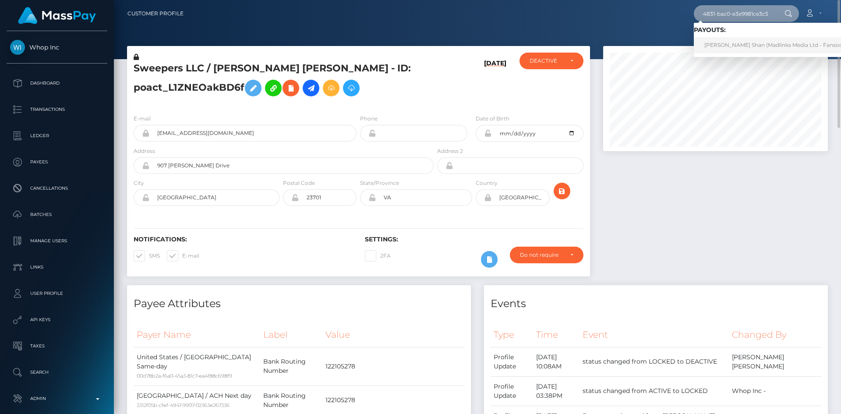
type input "358cb5e9-f4c5-4831-bac0-e3e9981ce3c5"
click at [731, 42] on link "[PERSON_NAME] Shan (Madlinks Media Ltd - Fansocial)" at bounding box center [777, 45] width 166 height 16
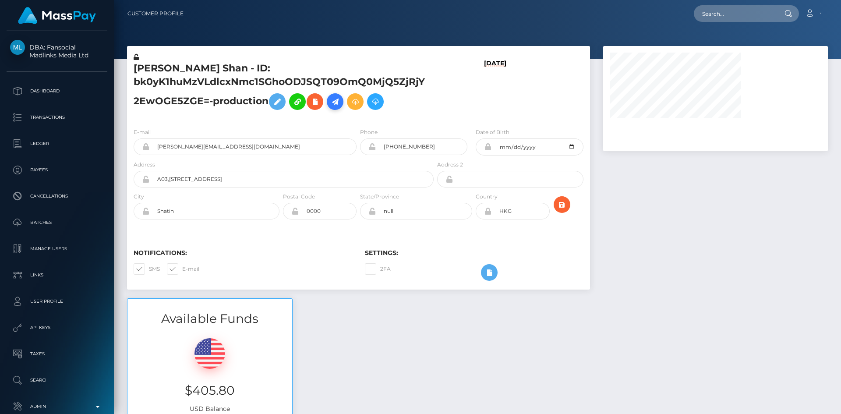
click at [331, 104] on icon at bounding box center [335, 101] width 11 height 11
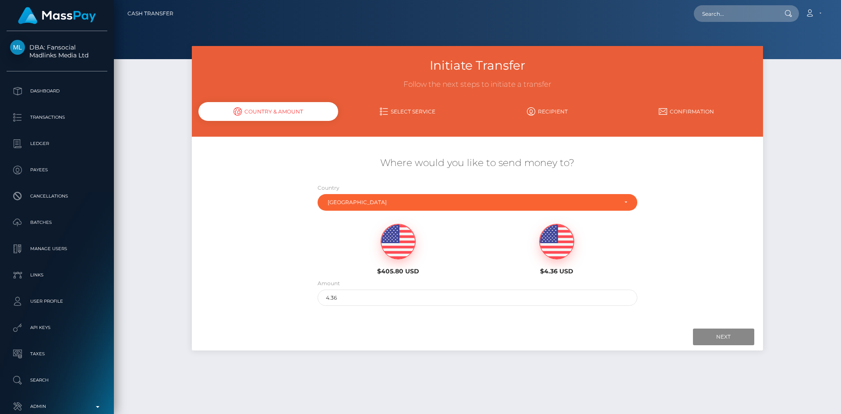
click at [410, 244] on img at bounding box center [398, 241] width 34 height 35
type input "405.8"
click at [738, 342] on input "Next" at bounding box center [723, 336] width 61 height 17
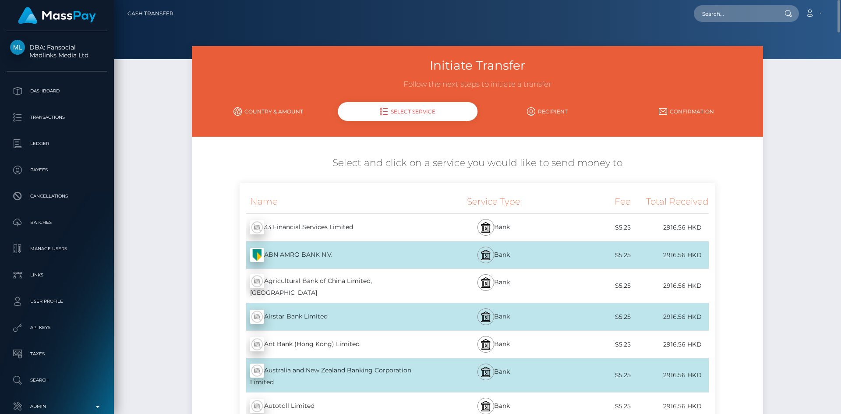
click at [838, 25] on nav "Cash Transfer Loading... Loading... Account Logout" at bounding box center [477, 13] width 727 height 27
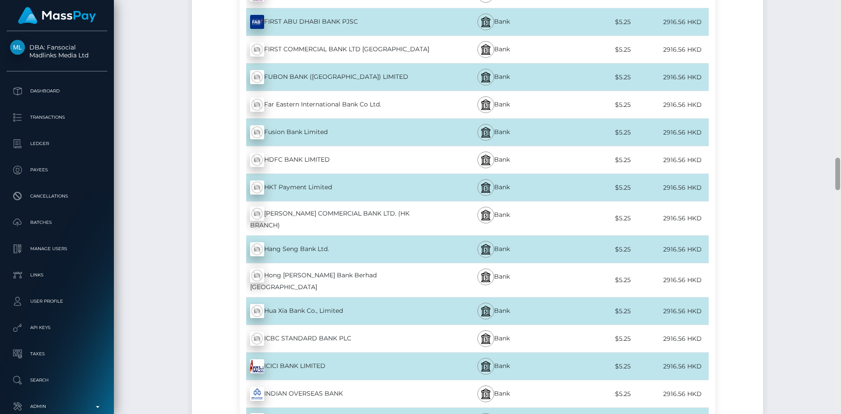
scroll to position [2068, 0]
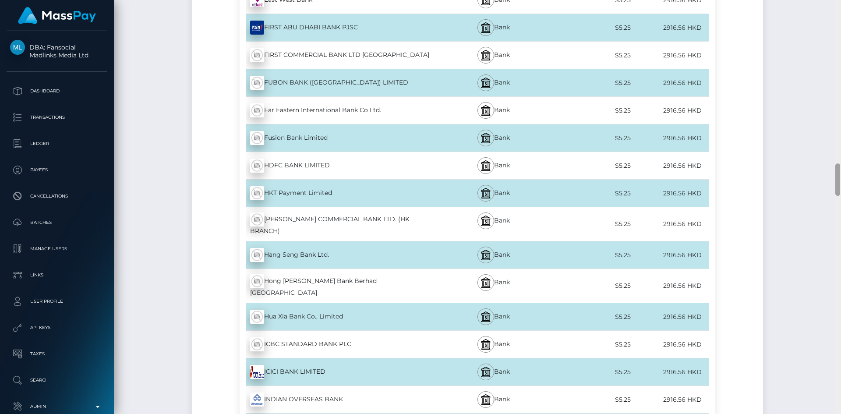
drag, startPoint x: 839, startPoint y: 21, endPoint x: 802, endPoint y: 182, distance: 164.5
click at [802, 182] on div "Cash Transfer Loading... Loading..." at bounding box center [477, 207] width 727 height 414
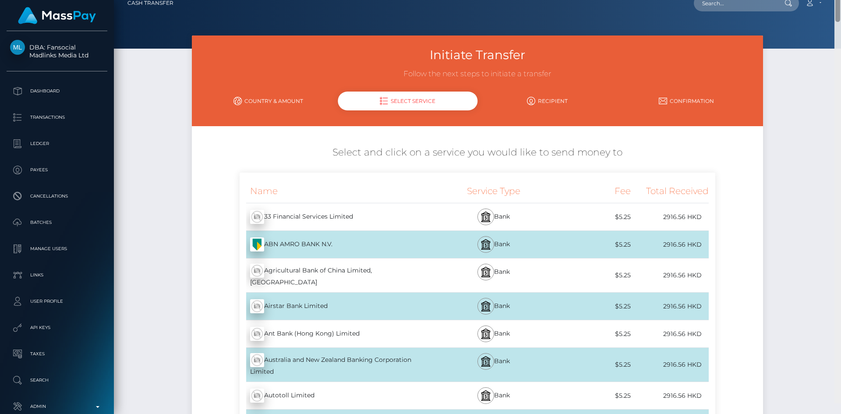
scroll to position [0, 0]
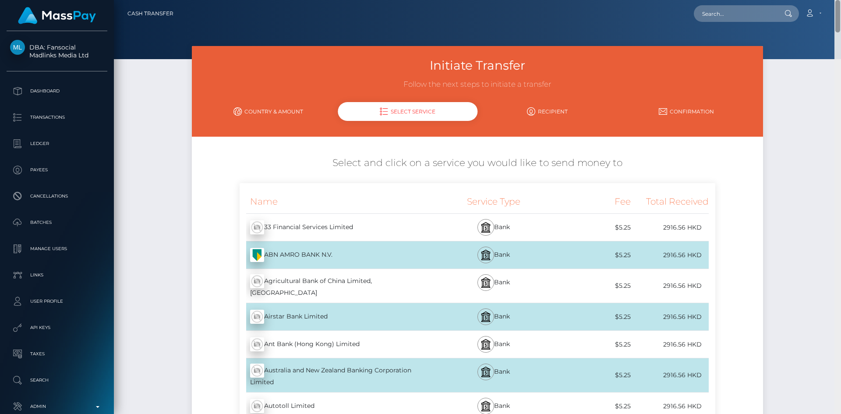
drag, startPoint x: 837, startPoint y: 184, endPoint x: 679, endPoint y: 20, distance: 228.3
click at [837, 0] on html "DBA: Fansocial Madlinks Media Ltd Dashboard Transactions Ledger Links" at bounding box center [420, 207] width 841 height 414
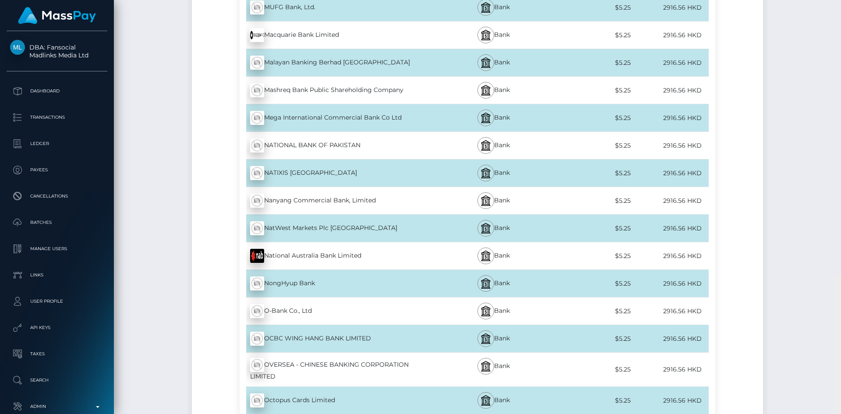
scroll to position [4818, 0]
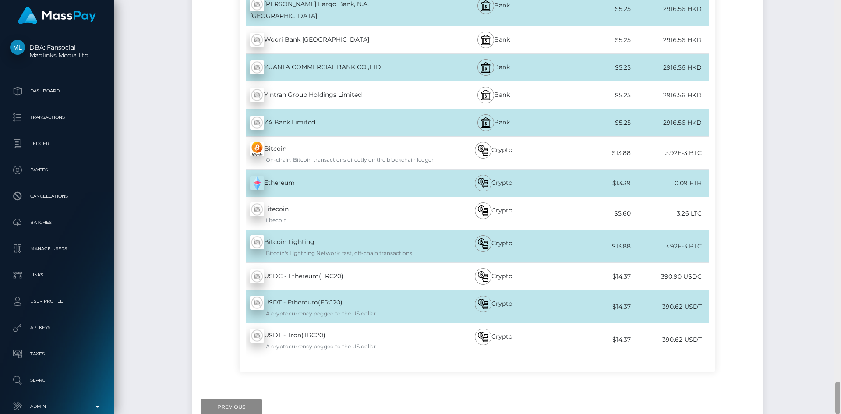
drag, startPoint x: 837, startPoint y: 16, endPoint x: 841, endPoint y: 434, distance: 418.7
click at [841, 413] on html "DBA: Fansocial Madlinks Media Ltd Dashboard Transactions Ledger Links" at bounding box center [420, 207] width 841 height 414
click at [229, 399] on input "Previous" at bounding box center [231, 407] width 61 height 17
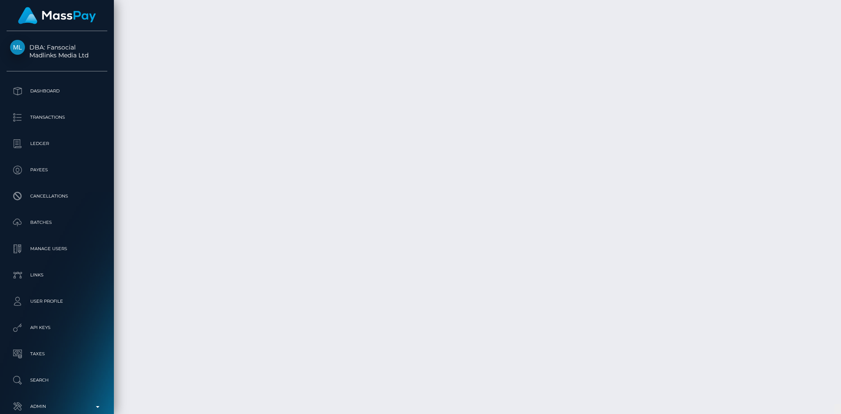
scroll to position [0, 0]
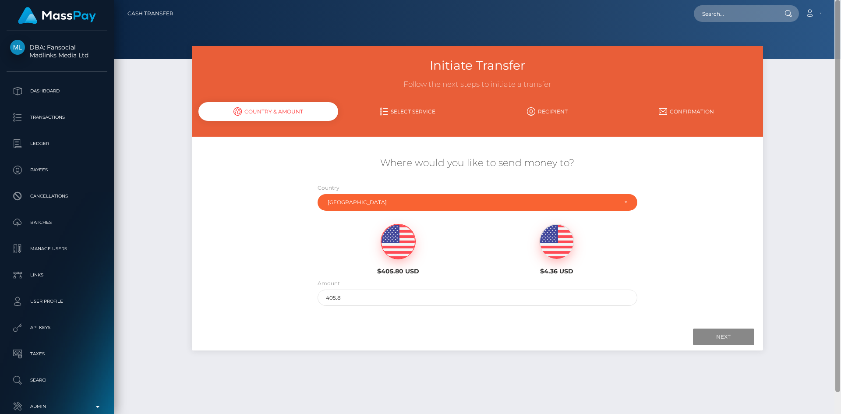
drag, startPoint x: 837, startPoint y: 400, endPoint x: 841, endPoint y: -38, distance: 438.0
click at [841, 0] on html "DBA: Fansocial Madlinks Media Ltd Dashboard Transactions Ledger Links" at bounding box center [420, 207] width 841 height 414
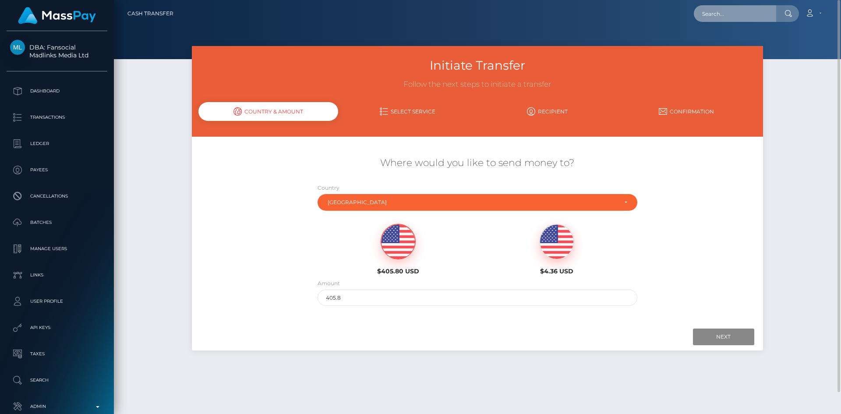
click at [755, 15] on input "text" at bounding box center [735, 13] width 82 height 17
paste input "b26712f5-e057-41b3-b5bc-c7bbb440ae25"
type input "b26712f5-e057-41b3-b5bc-c7bbb440ae25"
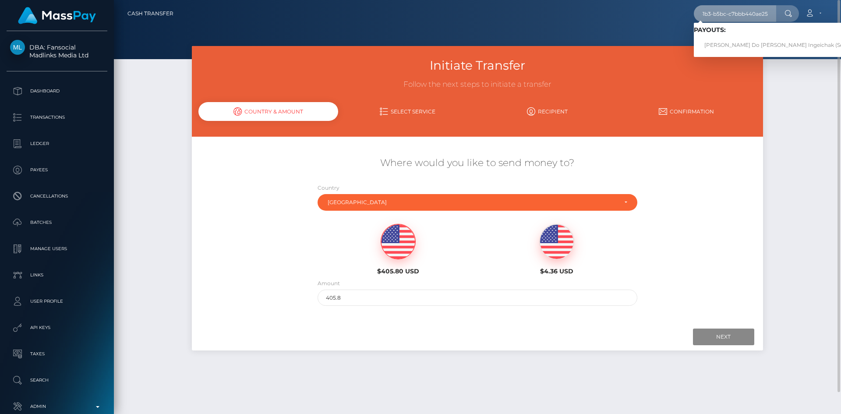
scroll to position [0, 0]
click at [752, 42] on link "Amanda Do Valle Ingeichak (Select Media LLC - )" at bounding box center [796, 45] width 205 height 16
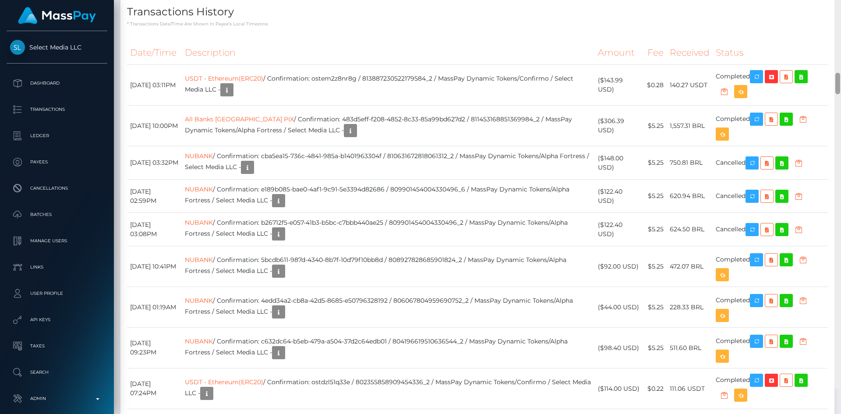
scroll to position [1889, 0]
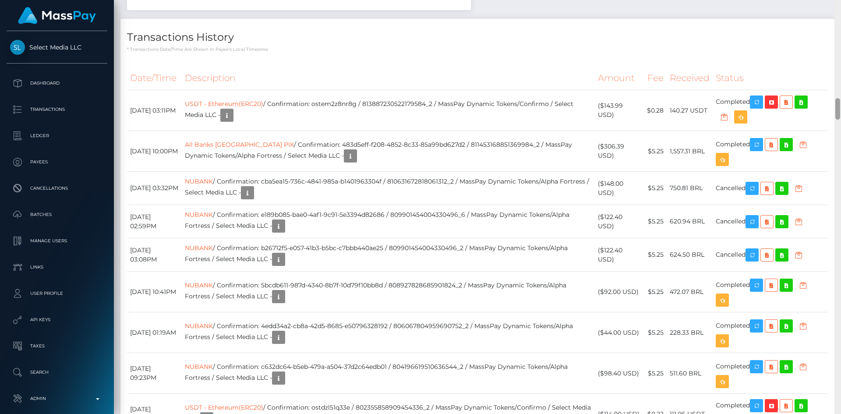
drag, startPoint x: 836, startPoint y: 13, endPoint x: 837, endPoint y: 109, distance: 95.9
click at [837, 109] on div at bounding box center [837, 108] width 5 height 21
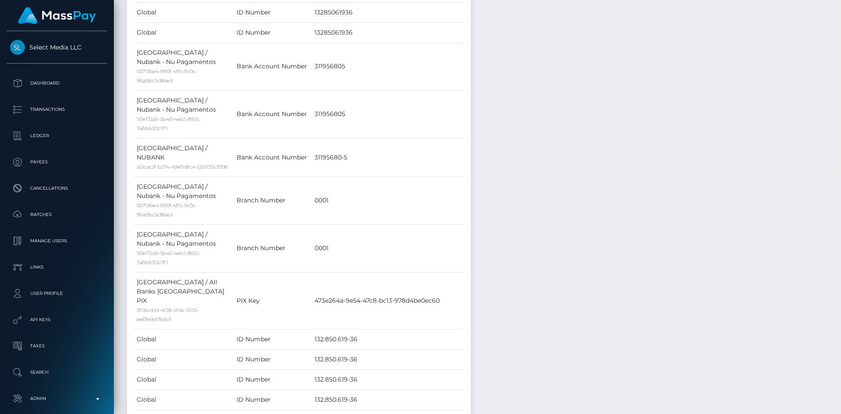
scroll to position [0, 0]
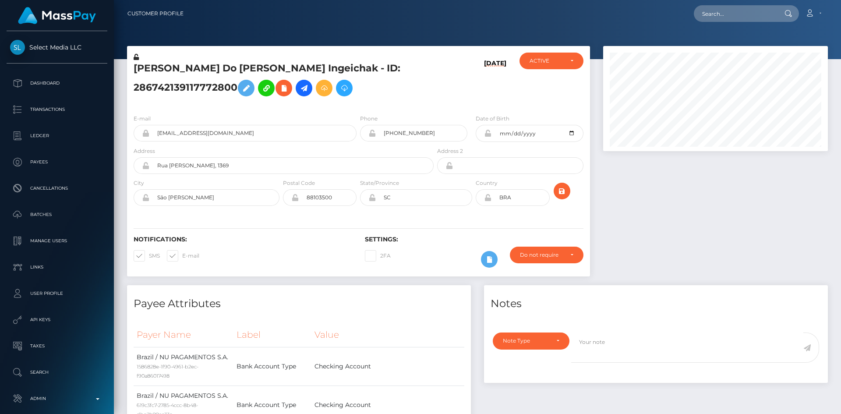
drag, startPoint x: 839, startPoint y: 112, endPoint x: 800, endPoint y: 11, distance: 108.2
click at [837, 0] on html "Select Media LLC Dashboard Transactions Ledger Payees Batches" at bounding box center [420, 207] width 841 height 414
click at [299, 94] on icon at bounding box center [304, 88] width 11 height 11
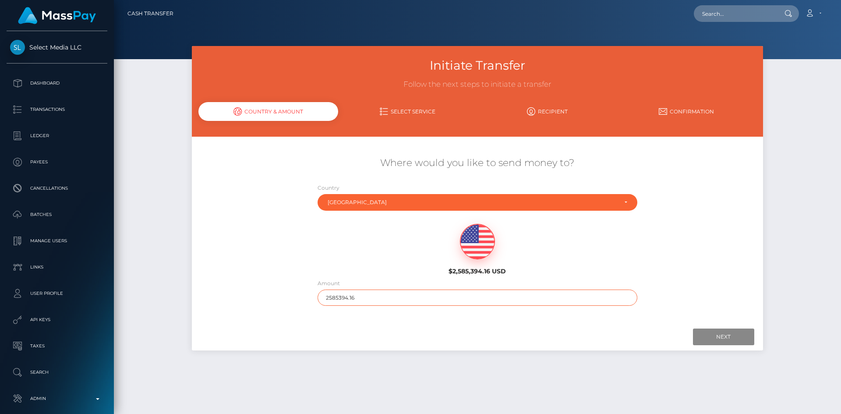
drag, startPoint x: 332, startPoint y: 298, endPoint x: 301, endPoint y: 292, distance: 31.3
click at [295, 293] on div "Where would you like to send money to? Country Abkhazia [GEOGRAPHIC_DATA] [GEOG…" at bounding box center [477, 231] width 571 height 158
type input "200"
click at [728, 335] on input "Next" at bounding box center [723, 336] width 61 height 17
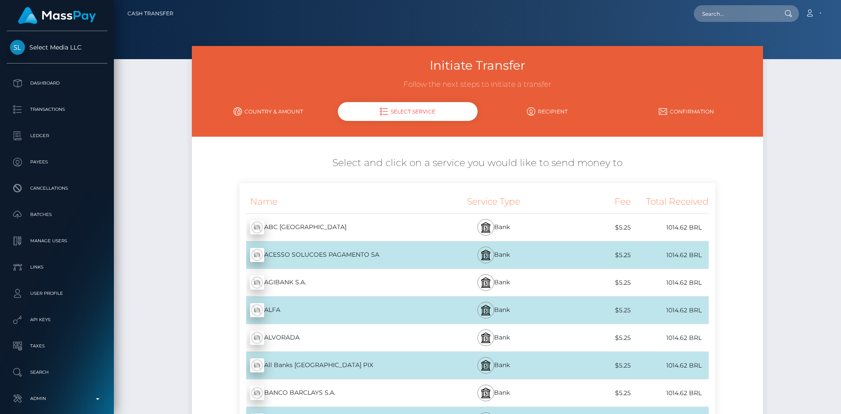
click at [333, 230] on div "ABC [GEOGRAPHIC_DATA] - BRL" at bounding box center [337, 227] width 195 height 25
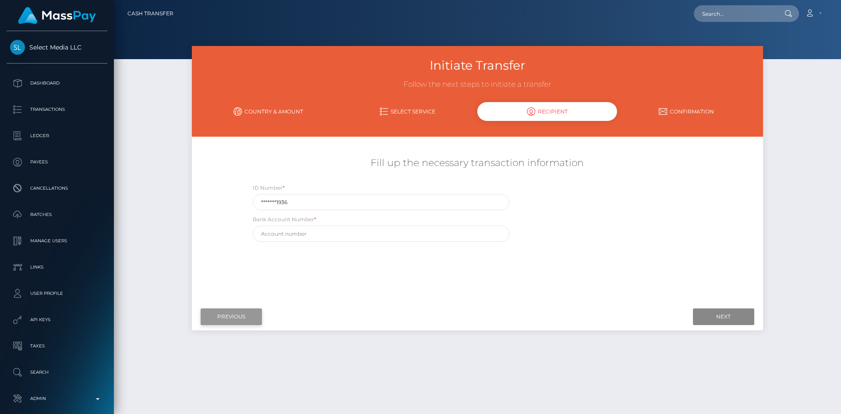
click at [244, 317] on input "Previous" at bounding box center [231, 316] width 61 height 17
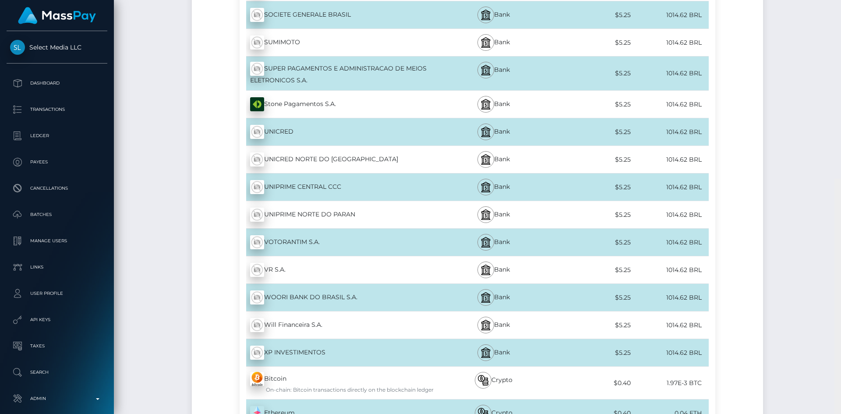
scroll to position [2957, 0]
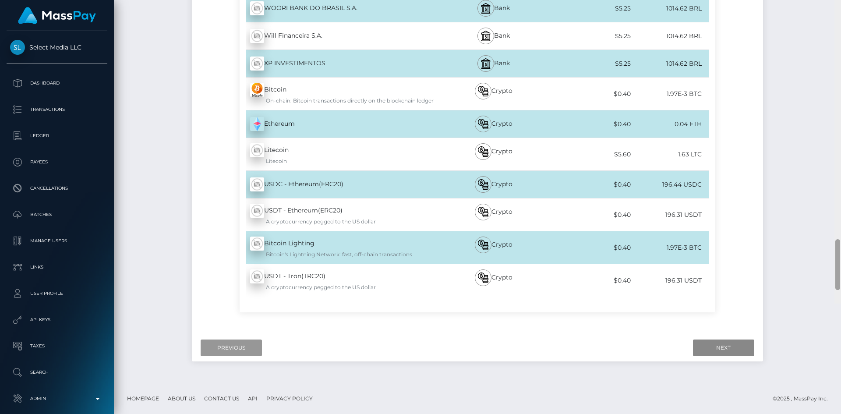
drag, startPoint x: 839, startPoint y: 32, endPoint x: 828, endPoint y: 434, distance: 403.1
click at [828, 413] on html "Select Media LLC Dashboard Transactions Ledger Payees Batches" at bounding box center [420, 207] width 841 height 414
click at [225, 344] on input "Previous" at bounding box center [231, 347] width 61 height 17
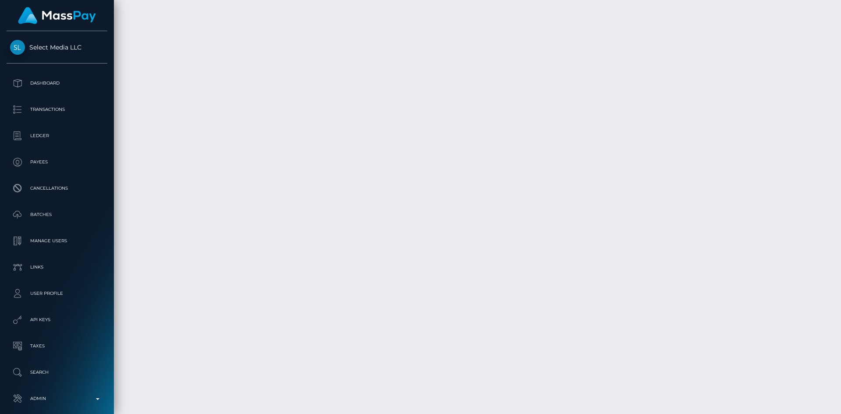
scroll to position [0, 0]
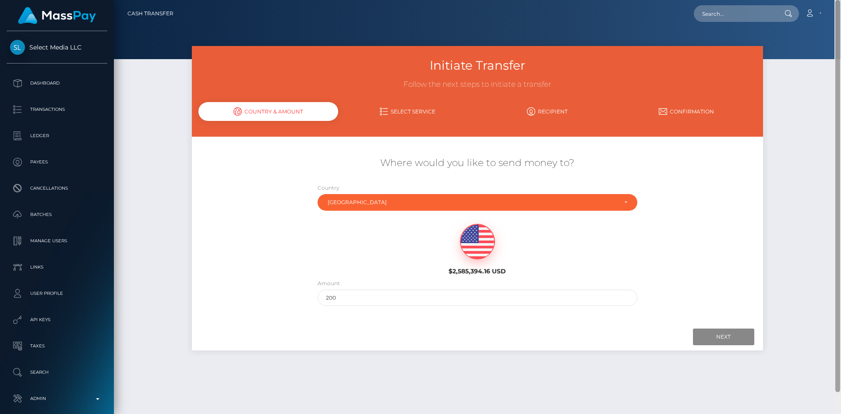
drag, startPoint x: 838, startPoint y: 385, endPoint x: 841, endPoint y: -38, distance: 423.5
click at [841, 0] on html "Select Media LLC Dashboard Transactions Ledger Payees Batches" at bounding box center [420, 207] width 841 height 414
click at [147, 74] on div "Initiate Transfer Follow the next steps to initiate a transfer Country & Amount…" at bounding box center [477, 226] width 727 height 360
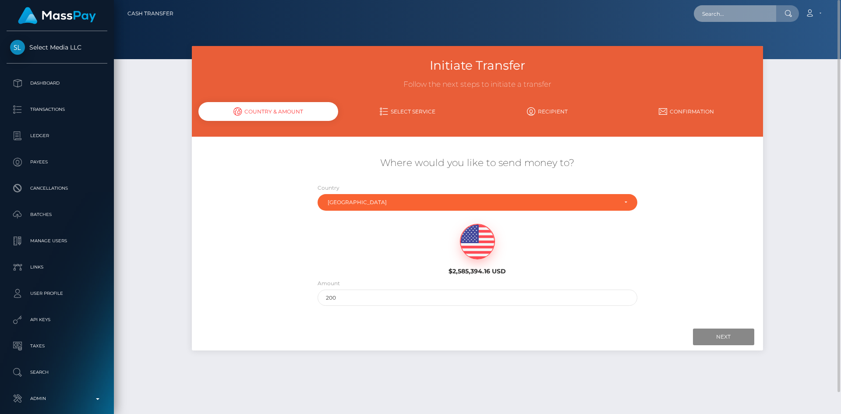
drag, startPoint x: 760, startPoint y: 19, endPoint x: 712, endPoint y: 24, distance: 48.4
click at [759, 18] on input "text" at bounding box center [735, 13] width 82 height 17
paste input "PY62056088"
type input "PY62056088"
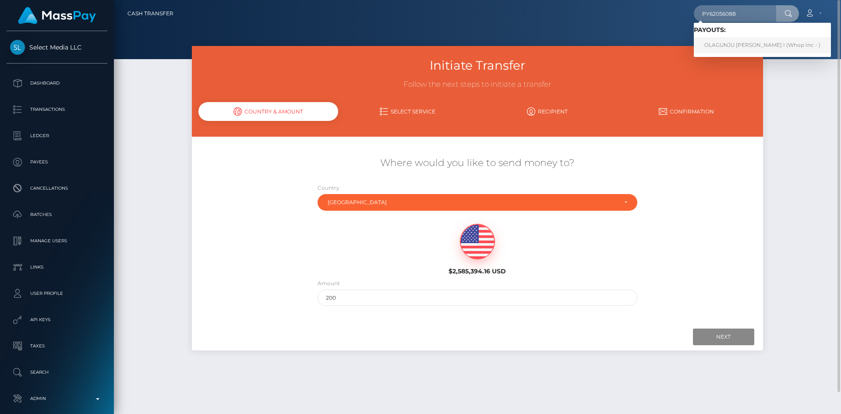
click at [719, 42] on link "OLAGUNJU FUNKE I (Whop Inc - )" at bounding box center [762, 45] width 137 height 16
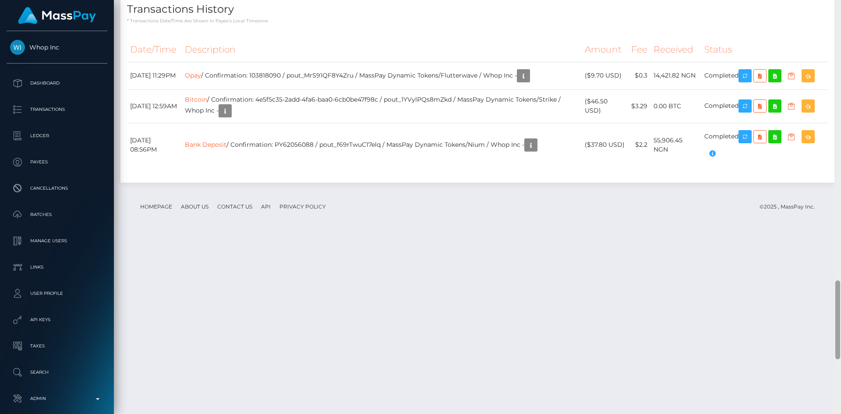
scroll to position [105, 225]
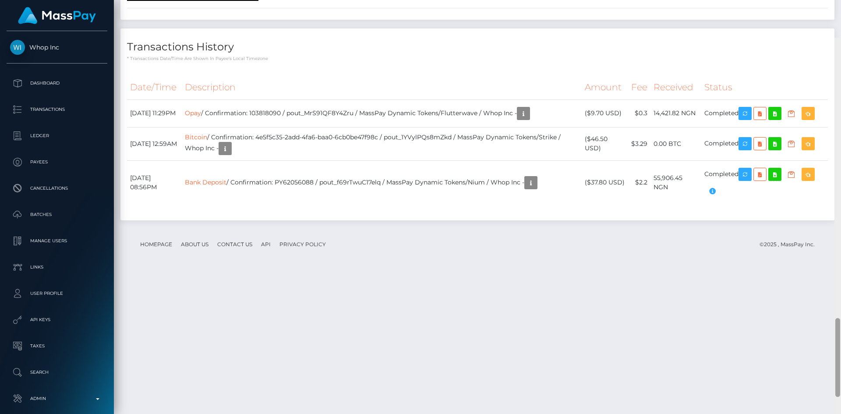
drag, startPoint x: 838, startPoint y: 60, endPoint x: 836, endPoint y: 412, distance: 352.6
click at [834, 413] on html "Whop Inc Dashboard Transactions Ledger Payees Cancellations Links" at bounding box center [420, 207] width 841 height 414
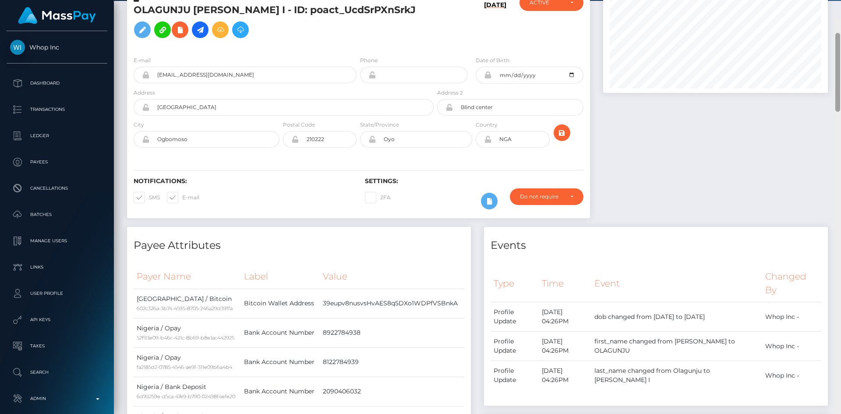
scroll to position [0, 0]
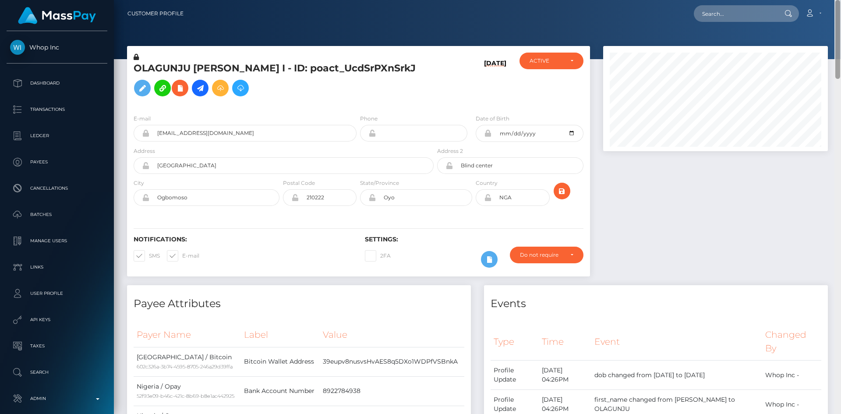
drag, startPoint x: 835, startPoint y: 300, endPoint x: 821, endPoint y: 1, distance: 299.5
click at [821, 1] on div "Customer Profile Loading... Loading..." at bounding box center [477, 207] width 727 height 414
click at [724, 12] on input "text" at bounding box center [735, 13] width 82 height 17
paste input "vsoles10@gmail.com"
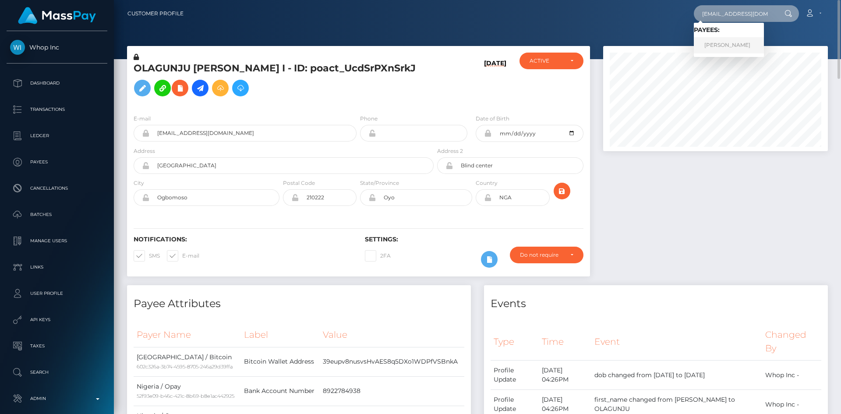
type input "vsoles10@gmail.com"
drag, startPoint x: 727, startPoint y: 47, endPoint x: 719, endPoint y: 48, distance: 7.5
click at [727, 47] on link "Emma Bird" at bounding box center [729, 45] width 70 height 16
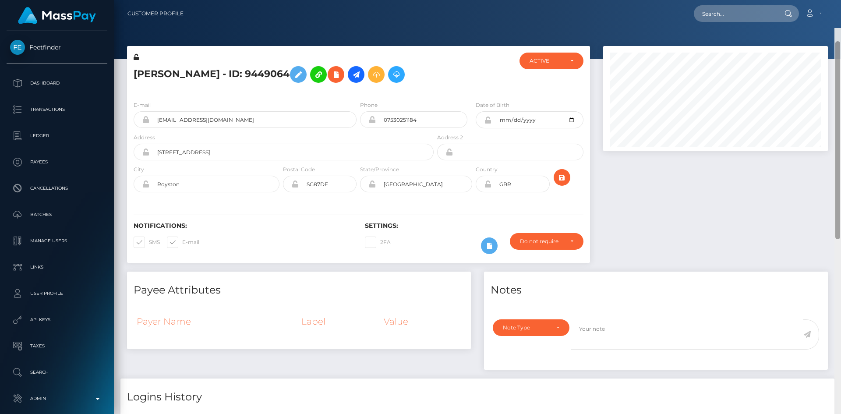
drag, startPoint x: 838, startPoint y: 78, endPoint x: 696, endPoint y: 21, distance: 153.2
click at [834, 0] on html "Feetfinder Dashboard Transactions Ledger Payees Cancellations" at bounding box center [420, 207] width 841 height 414
click at [735, 18] on input "text" at bounding box center [735, 13] width 82 height 17
paste input "pout_8Kc5gWpa6zLWQ"
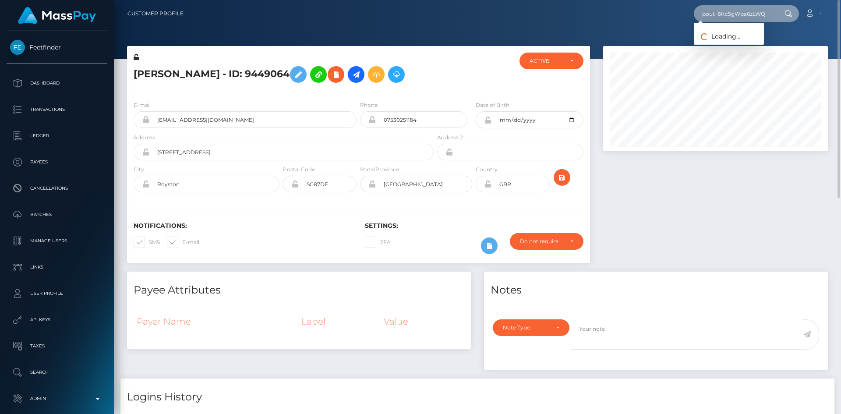
type input "pout_8Kc5gWpa6zLWQ"
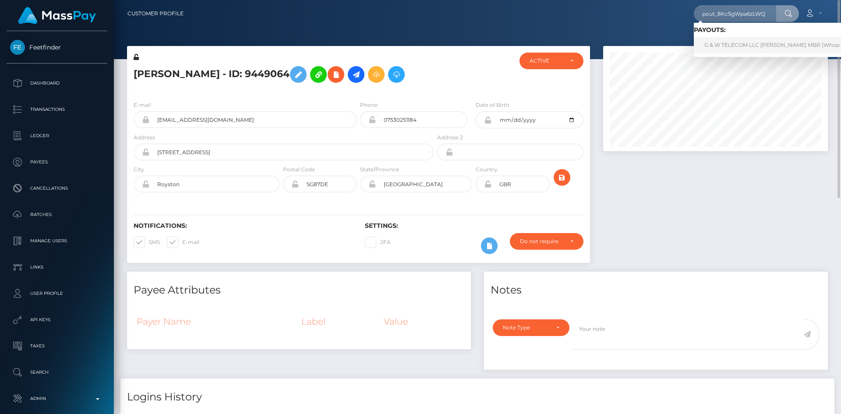
click at [727, 46] on link "G & W TELECOM LLC ALVIN GRANT MBR (Whop Inc - )" at bounding box center [780, 45] width 173 height 16
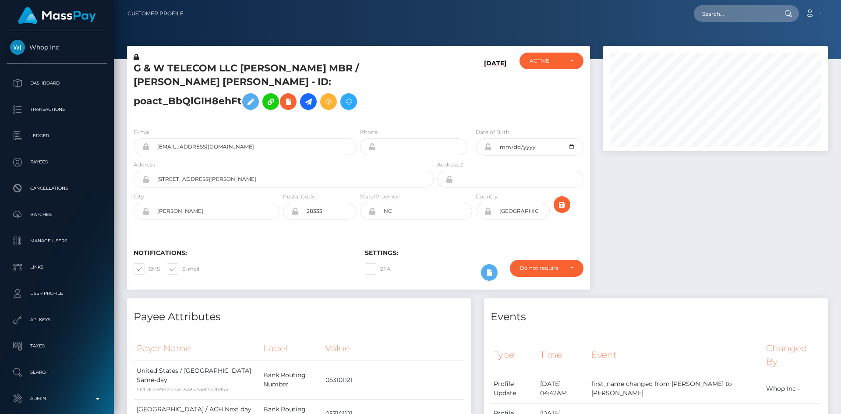
scroll to position [105, 225]
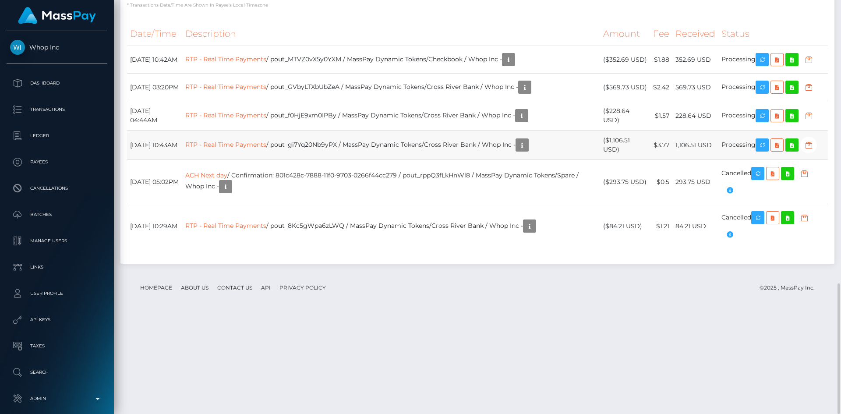
click at [326, 160] on td "RTP - Real Time Payments / pout_gi7Yq20Nb9yPX / MassPay Dynamic Tokens/Cross Ri…" at bounding box center [390, 145] width 417 height 29
copy td "RTP - Real Time Payments / pout_gi7Yq20Nb9yPX / MassPay Dynamic Tokens/Cross Ri…"
click at [329, 131] on td "RTP - Real Time Payments / pout_f0HjE9xm0IPBy / MassPay Dynamic Tokens/Cross Ri…" at bounding box center [390, 115] width 417 height 29
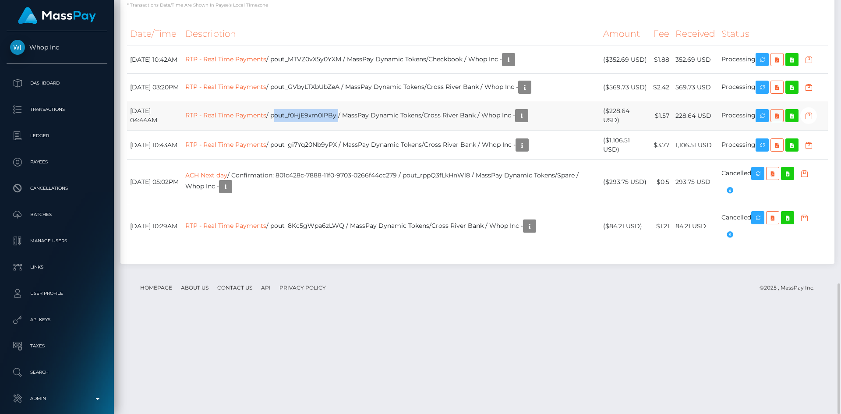
click at [329, 131] on td "RTP - Real Time Payments / pout_f0HjE9xm0IPBy / MassPay Dynamic Tokens/Cross Ri…" at bounding box center [390, 115] width 417 height 29
copy td "RTP - Real Time Payments / pout_f0HjE9xm0IPBy / MassPay Dynamic Tokens/Cross Ri…"
click at [304, 101] on td "RTP - Real Time Payments / pout_GVbyLTXbUbZeA / MassPay Dynamic Tokens/Cross Ri…" at bounding box center [390, 88] width 417 height 28
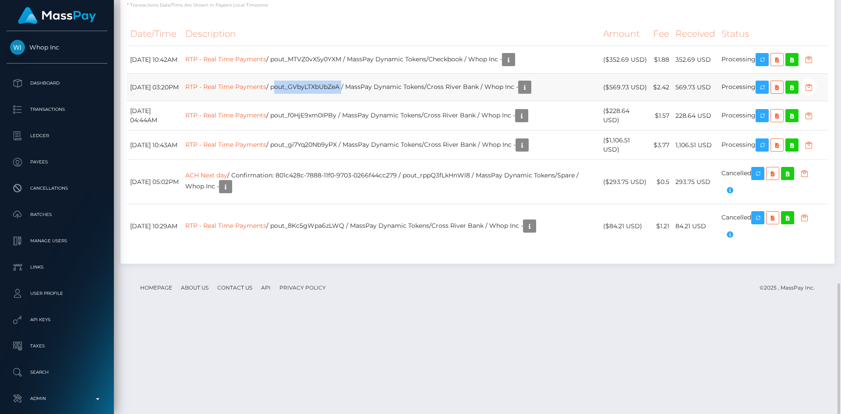
click at [304, 101] on td "RTP - Real Time Payments / pout_GVbyLTXbUbZeA / MassPay Dynamic Tokens/Cross Ri…" at bounding box center [390, 88] width 417 height 28
copy td "RTP - Real Time Payments / pout_GVbyLTXbUbZeA / MassPay Dynamic Tokens/Cross Ri…"
click at [326, 74] on td "RTP - Real Time Payments / pout_MTVZ0vX5y0YXM / MassPay Dynamic Tokens/Checkboo…" at bounding box center [390, 60] width 417 height 28
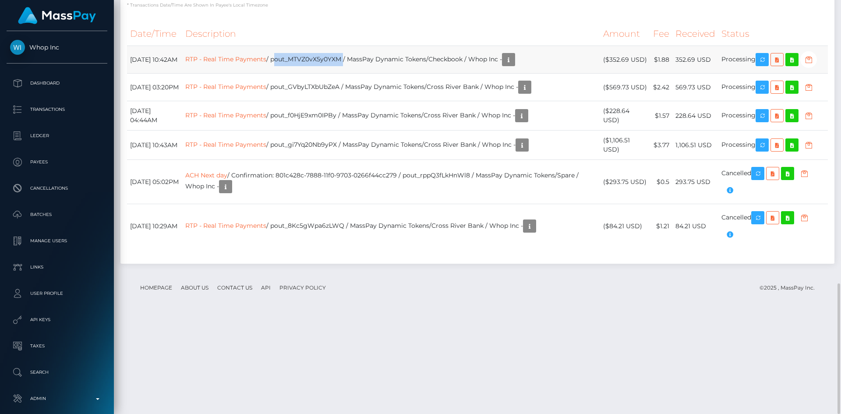
copy td "RTP - Real Time Payments / pout_MTVZ0vX5y0YXM / MassPay Dynamic Tokens/Checkboo…"
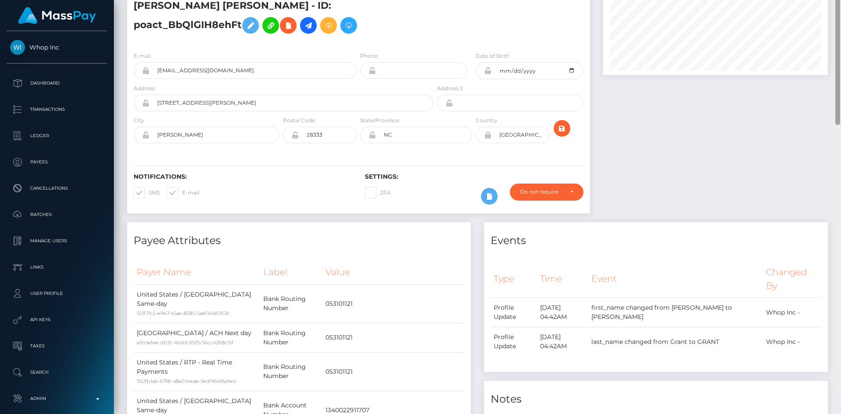
scroll to position [0, 0]
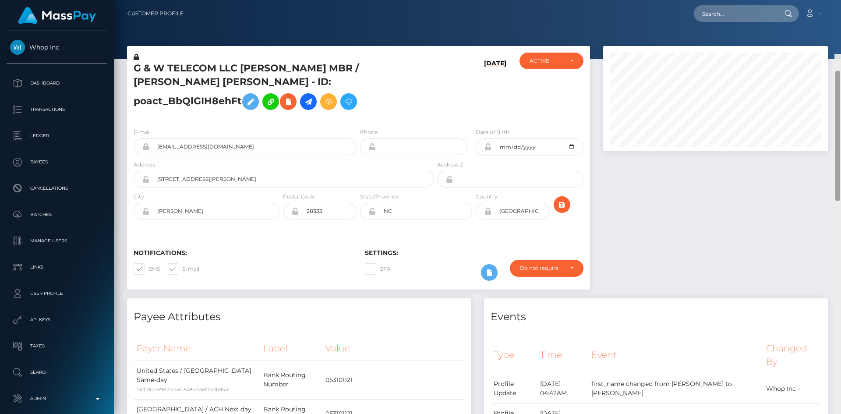
drag, startPoint x: 837, startPoint y: 294, endPoint x: 837, endPoint y: -9, distance: 303.1
click at [837, 0] on html "Whop Inc Dashboard Transactions Ledger Payees Cancellations Links" at bounding box center [420, 207] width 841 height 414
click at [761, 10] on input "text" at bounding box center [735, 13] width 82 height 17
paste input "68a033f11bdb9"
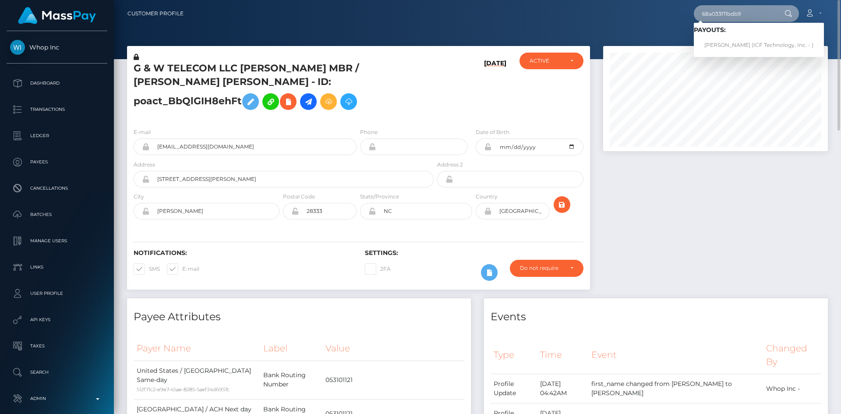
type input "68a033f11bdb9"
click at [745, 43] on link "[PERSON_NAME] (ICF Technology, Inc. - )" at bounding box center [759, 45] width 130 height 16
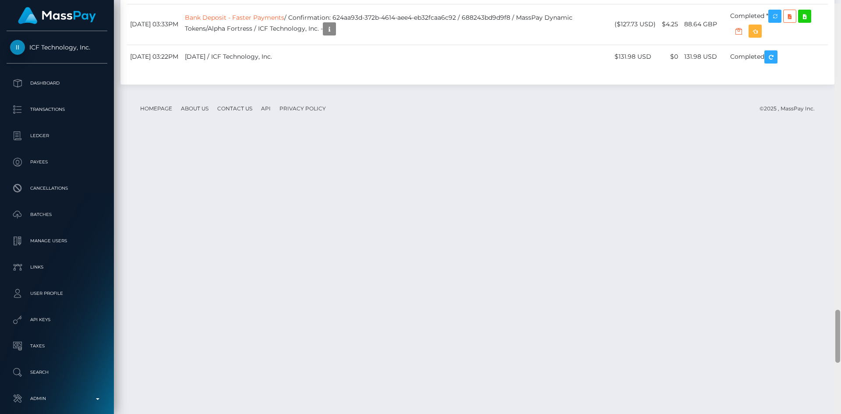
scroll to position [2377, 0]
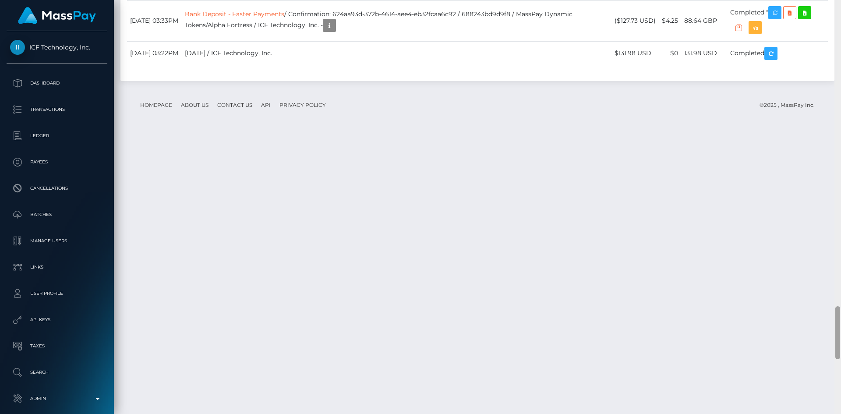
drag, startPoint x: 836, startPoint y: 41, endPoint x: 834, endPoint y: 342, distance: 300.9
click at [834, 342] on div "Customer Profile Loading... Loading..." at bounding box center [477, 207] width 727 height 414
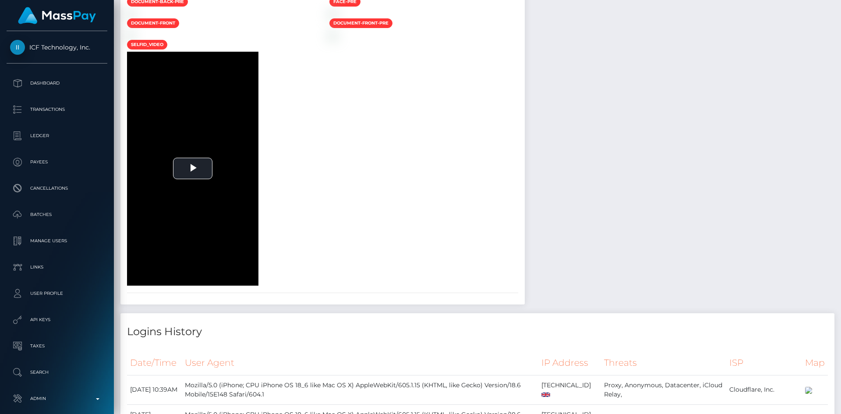
scroll to position [0, 0]
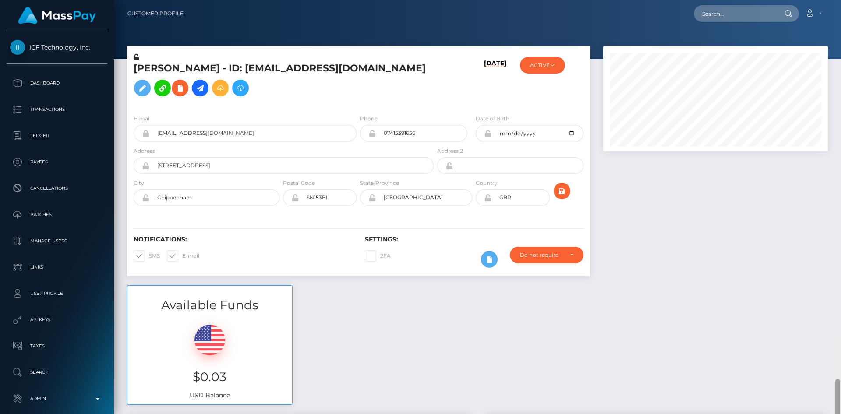
drag, startPoint x: 838, startPoint y: 328, endPoint x: 840, endPoint y: -23, distance: 350.8
click at [840, 0] on html "ICF Technology, Inc. Dashboard Transactions Ledger Payees Batches" at bounding box center [420, 207] width 841 height 414
click at [744, 14] on input "text" at bounding box center [735, 13] width 82 height 17
paste input "01843f95-c053-11ee-a3a9-064ae76d60c1"
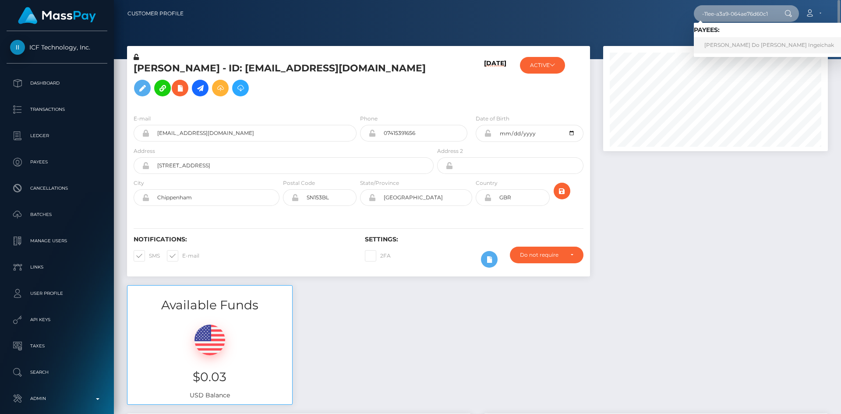
type input "01843f95-c053-11ee-a3a9-064ae76d60c1"
click at [744, 48] on link "Amanda Do Valle Ingeichak" at bounding box center [769, 45] width 151 height 16
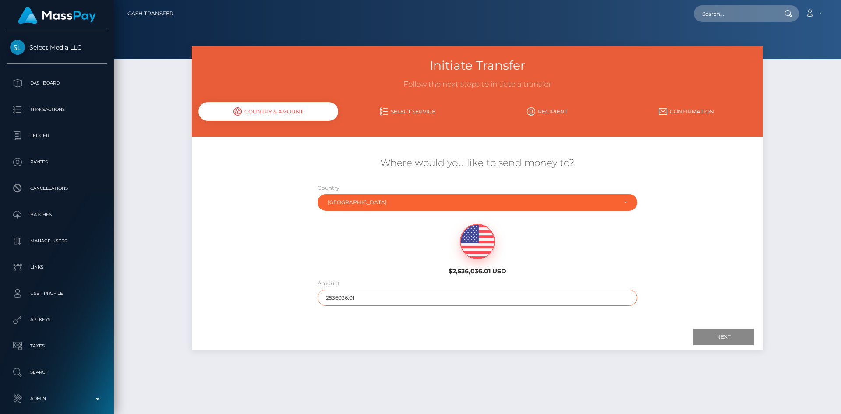
drag, startPoint x: 364, startPoint y: 297, endPoint x: 303, endPoint y: 294, distance: 61.4
click at [304, 294] on div "Where would you like to send money to? Country Abkhazia [GEOGRAPHIC_DATA] [GEOG…" at bounding box center [477, 231] width 571 height 158
type input "200"
click at [735, 341] on input "Next" at bounding box center [723, 336] width 61 height 17
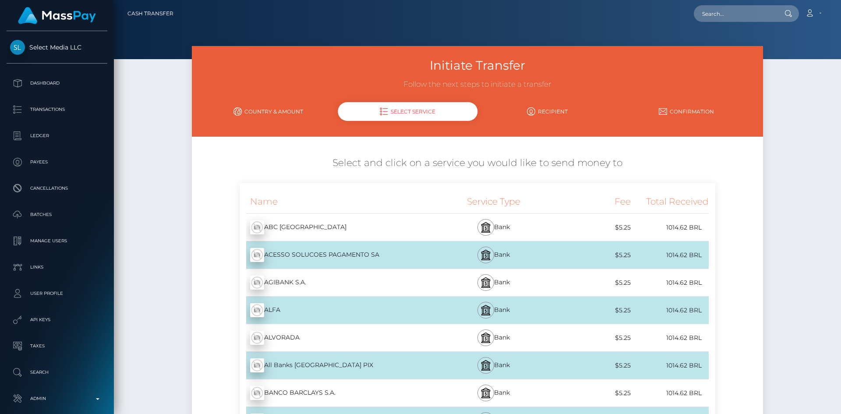
click at [334, 252] on div "ACESSO SOLUCOES PAGAMENTO SA - BRL" at bounding box center [337, 255] width 195 height 25
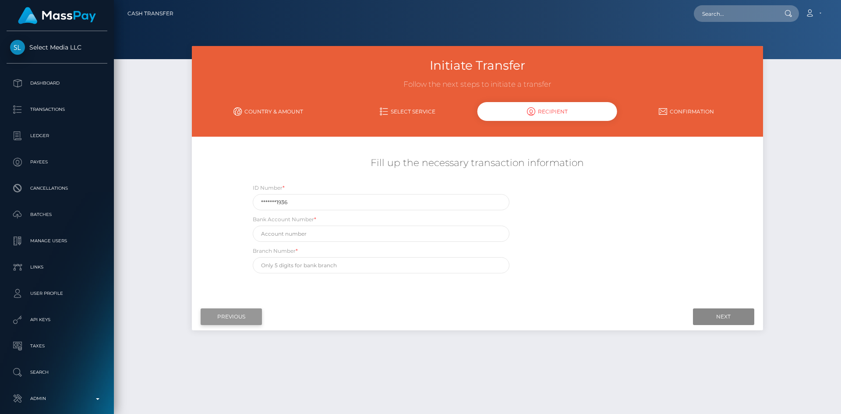
click at [248, 316] on input "Previous" at bounding box center [231, 316] width 61 height 17
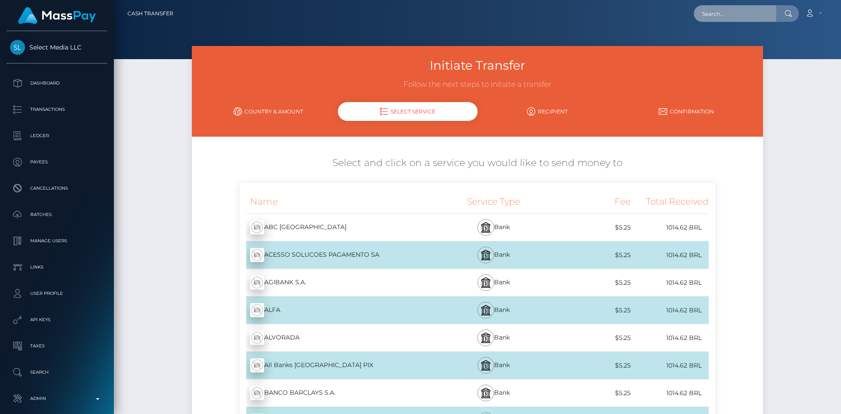
drag, startPoint x: 704, startPoint y: 11, endPoint x: 709, endPoint y: 13, distance: 5.1
click at [706, 12] on input "text" at bounding box center [735, 13] width 82 height 17
paste input "7206c92b-86bc-11ef-bffc-023637c80859"
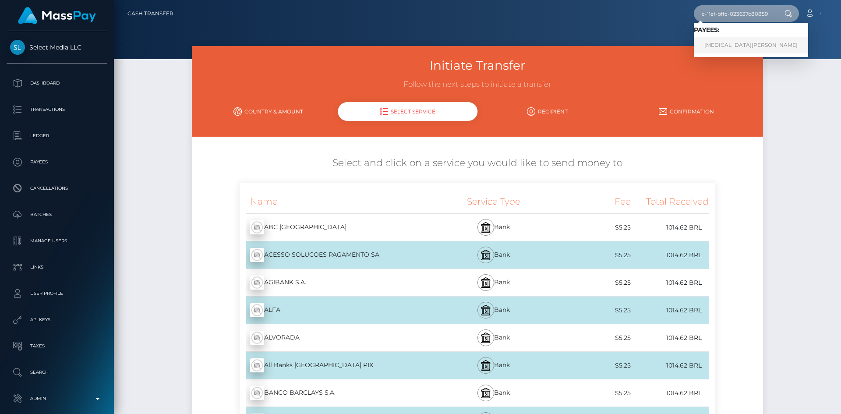
type input "7206c92b-86bc-11ef-bffc-023637c80859"
click at [735, 46] on link "Yasmin Araújo" at bounding box center [751, 45] width 114 height 16
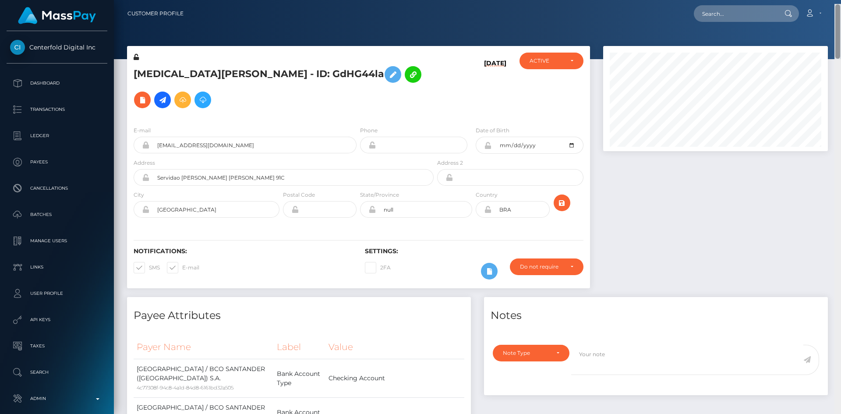
drag, startPoint x: 0, startPoint y: 0, endPoint x: 839, endPoint y: -4, distance: 838.8
click at [839, 0] on html "Centerfold Digital Inc Dashboard Transactions Ledger Payees" at bounding box center [420, 207] width 841 height 414
click at [168, 95] on icon at bounding box center [162, 100] width 11 height 11
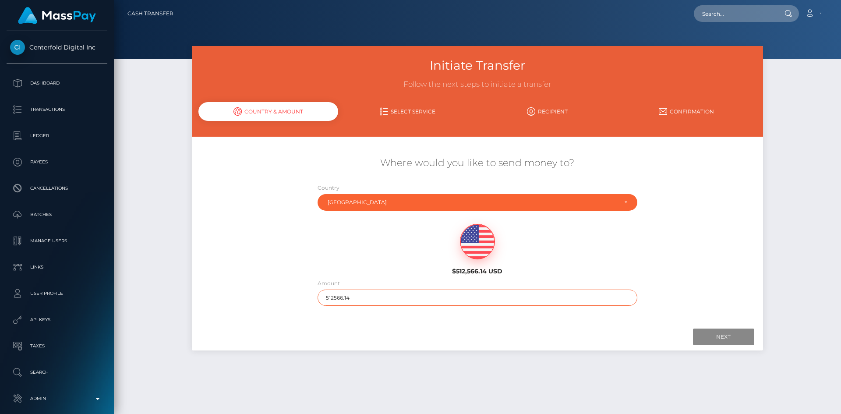
drag, startPoint x: 359, startPoint y: 297, endPoint x: 298, endPoint y: 300, distance: 60.5
click at [298, 300] on div "Where would you like to send money to? Country Abkhazia Afghanistan Albania Alg…" at bounding box center [477, 231] width 571 height 158
type input "200"
click at [721, 333] on input "Next" at bounding box center [723, 336] width 61 height 17
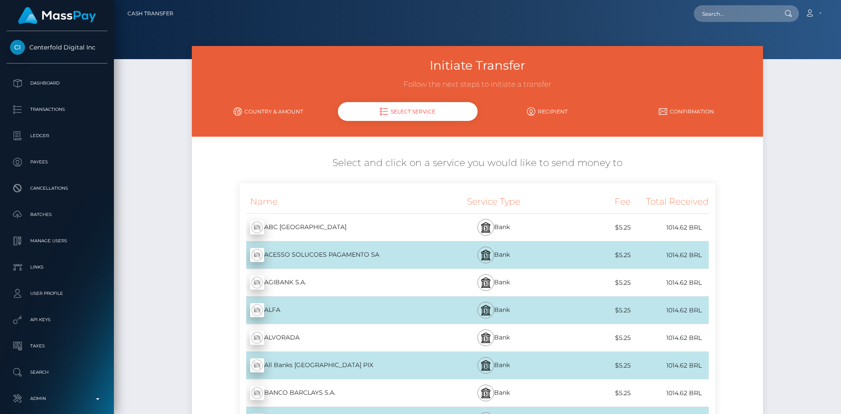
click at [325, 224] on div "ABC BRASIL - BRL" at bounding box center [337, 227] width 195 height 25
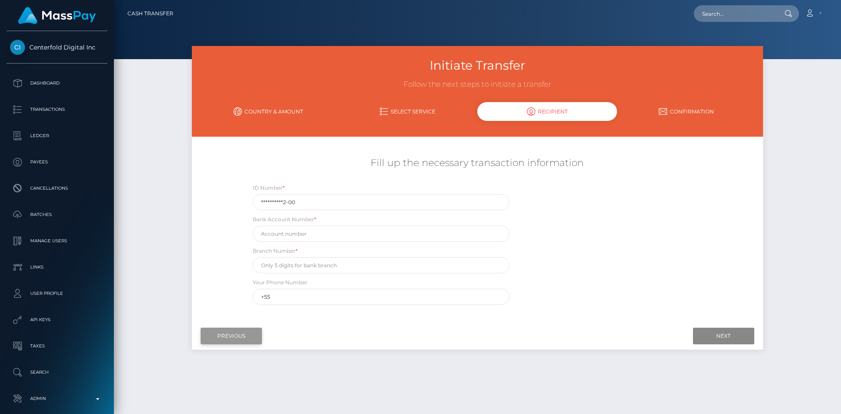
click at [245, 336] on input "Previous" at bounding box center [231, 336] width 61 height 17
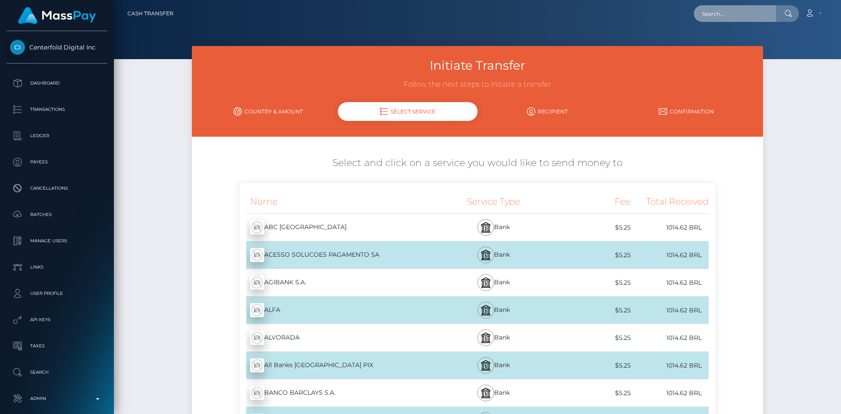
click at [731, 18] on input "text" at bounding box center [735, 13] width 82 height 17
paste input "gleiiimaciel@icloud.com"
type input "gleiiimaciel@icloud.com"
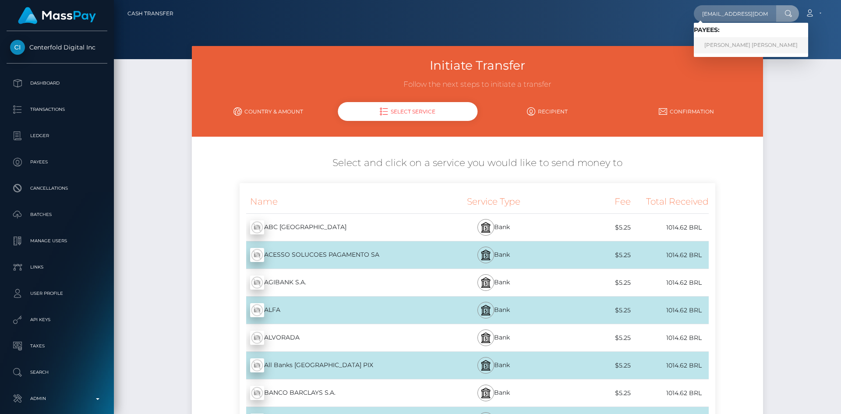
click at [726, 46] on link "Gleise rodrigues maciel da silva" at bounding box center [751, 45] width 114 height 16
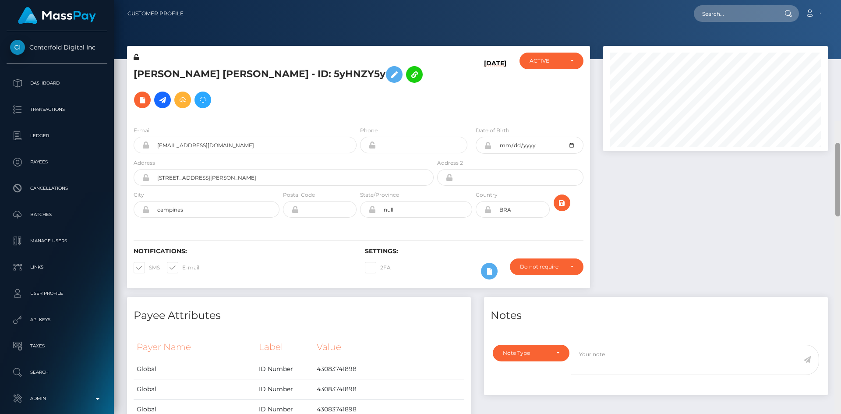
drag, startPoint x: 837, startPoint y: 45, endPoint x: 833, endPoint y: -38, distance: 82.9
click at [833, 0] on html "Centerfold Digital Inc Dashboard Transactions Ledger Payees" at bounding box center [420, 207] width 841 height 414
drag, startPoint x: 724, startPoint y: 14, endPoint x: 713, endPoint y: 18, distance: 11.1
click at [723, 14] on input "text" at bounding box center [735, 13] width 82 height 17
paste input "debralynnsweeney@gmail.com"
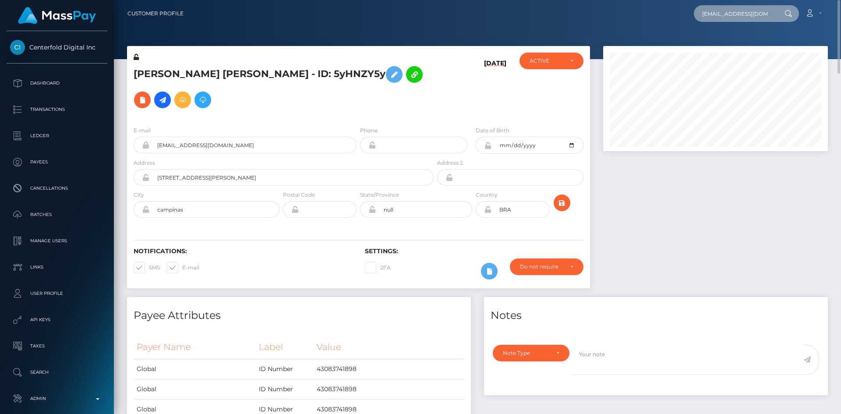
scroll to position [0, 18]
type input "debralynnsweeney@gmail.com"
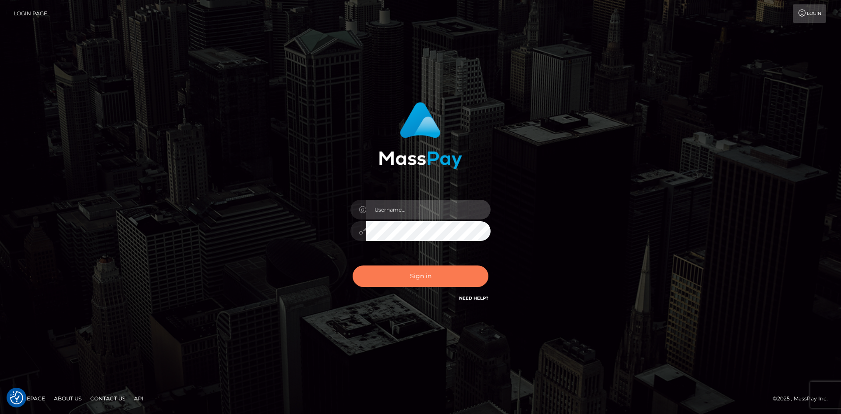
type input "alexstef"
click at [434, 276] on button "Sign in" at bounding box center [421, 275] width 136 height 21
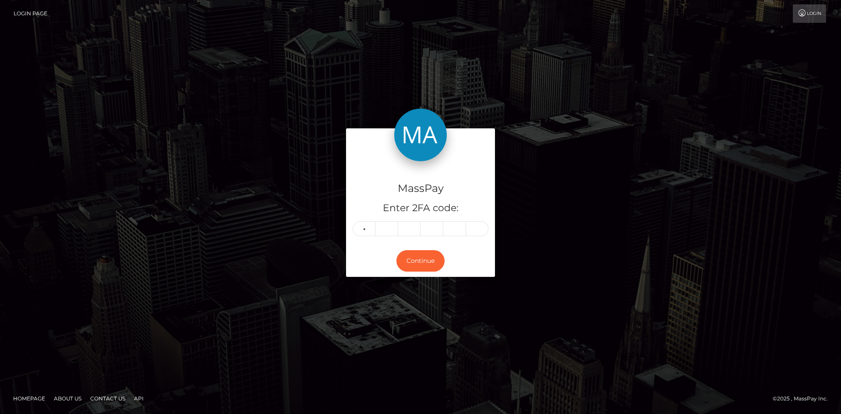
type input "2"
type input "6"
type input "1"
type input "0"
type input "5"
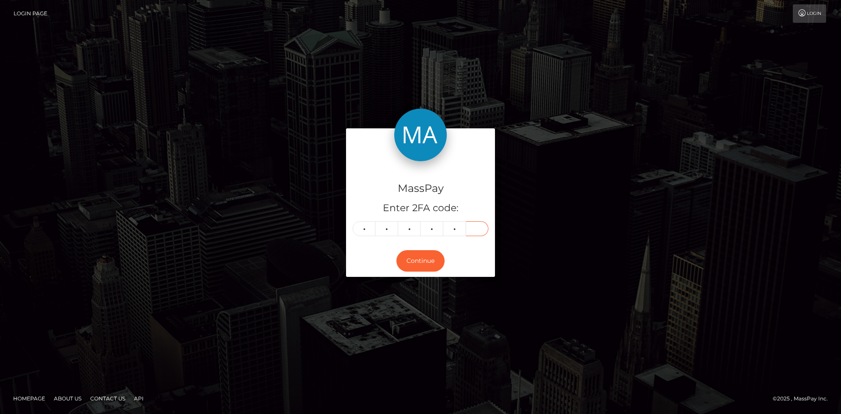
type input "3"
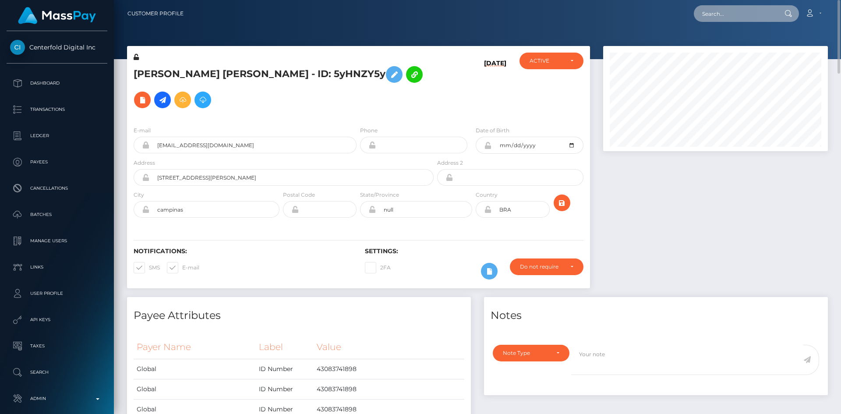
click at [758, 10] on input "text" at bounding box center [735, 13] width 82 height 17
paste input "[EMAIL_ADDRESS][DOMAIN_NAME]"
type input "[EMAIL_ADDRESS][DOMAIN_NAME]"
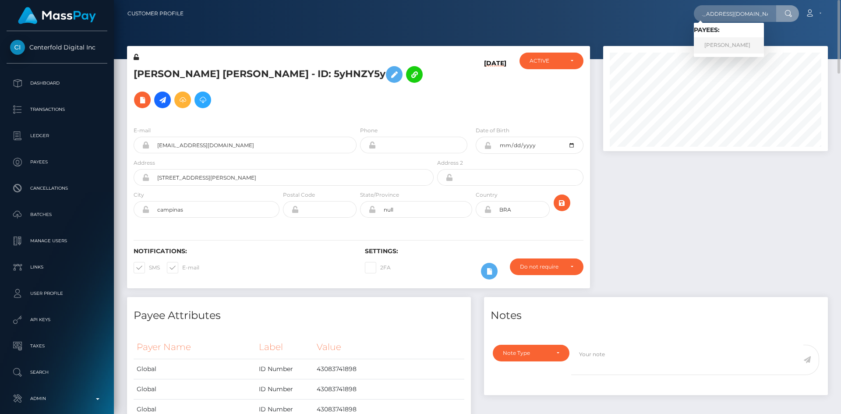
scroll to position [0, 0]
click at [730, 50] on link "[PERSON_NAME]" at bounding box center [729, 45] width 70 height 16
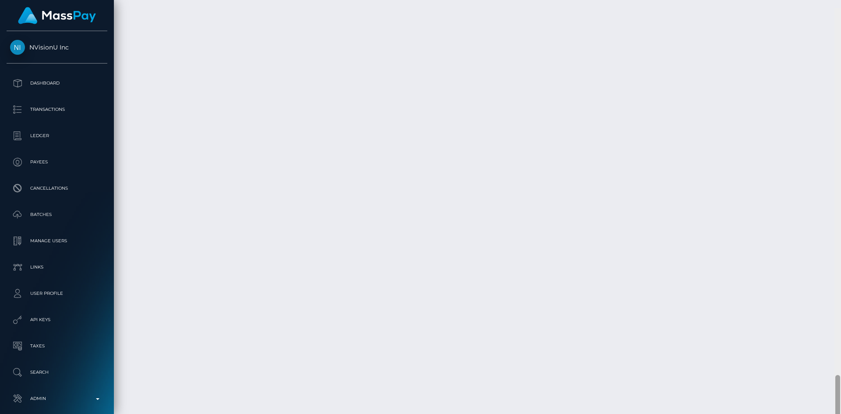
scroll to position [3405, 0]
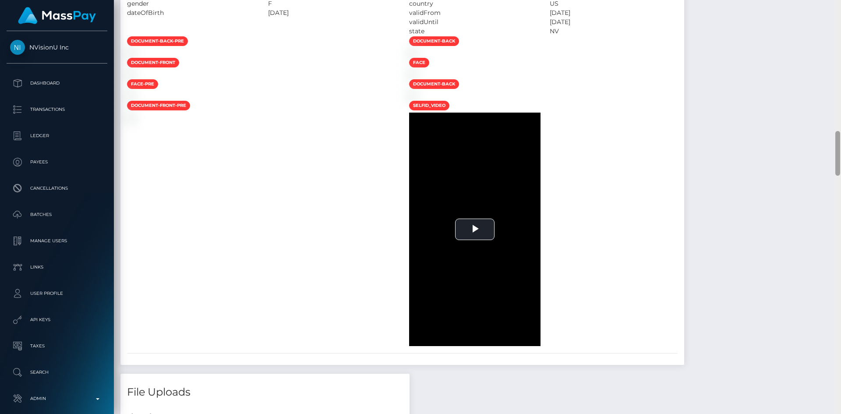
drag, startPoint x: 838, startPoint y: 27, endPoint x: 818, endPoint y: 155, distance: 129.4
click at [826, 153] on div "Customer Profile Loading... Loading..." at bounding box center [477, 207] width 727 height 414
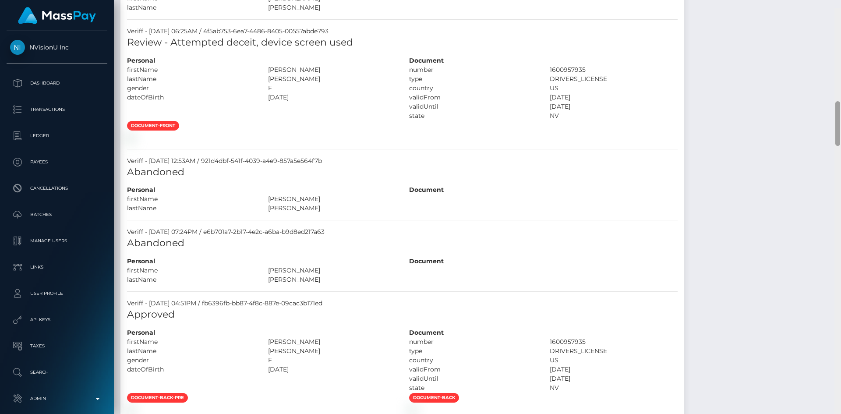
scroll to position [847, 0]
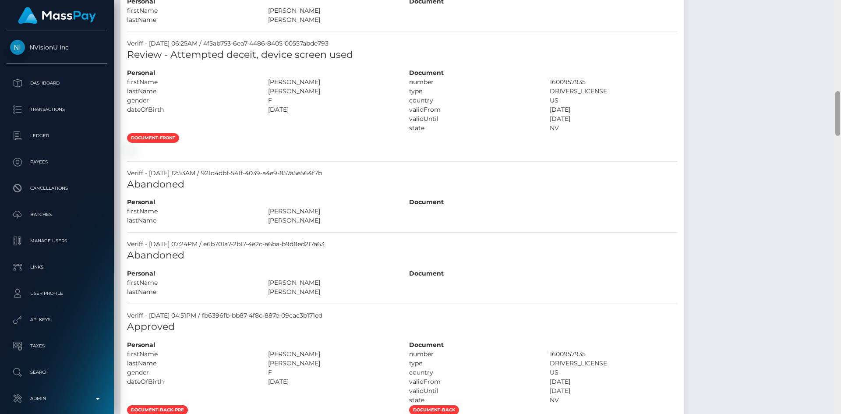
drag, startPoint x: 837, startPoint y: 148, endPoint x: 841, endPoint y: 109, distance: 38.7
click at [841, 109] on div at bounding box center [837, 207] width 7 height 414
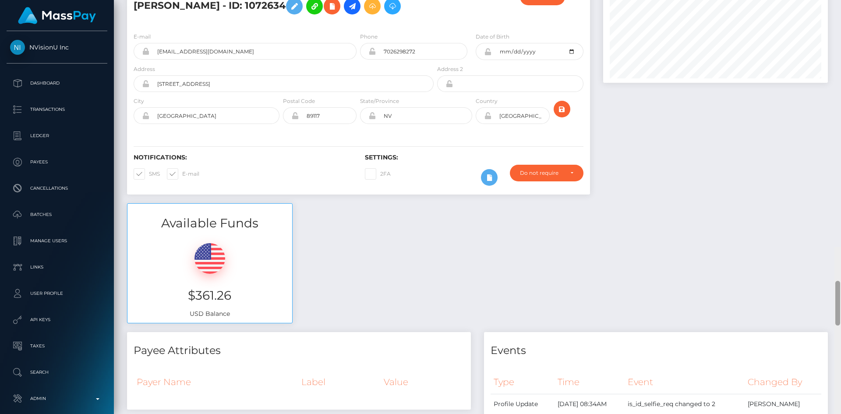
scroll to position [0, 0]
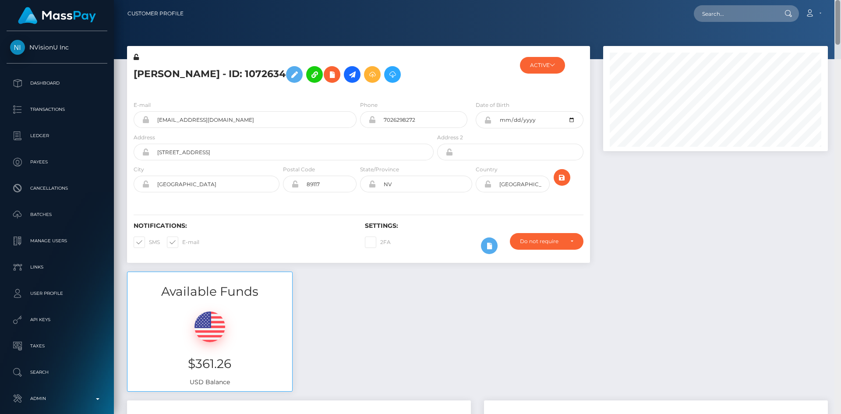
drag, startPoint x: 838, startPoint y: 120, endPoint x: 841, endPoint y: 18, distance: 102.5
click at [841, 18] on div "Customer Profile Loading... Loading..." at bounding box center [477, 207] width 727 height 414
